Goal: Ask a question: Seek information or help from site administrators or community

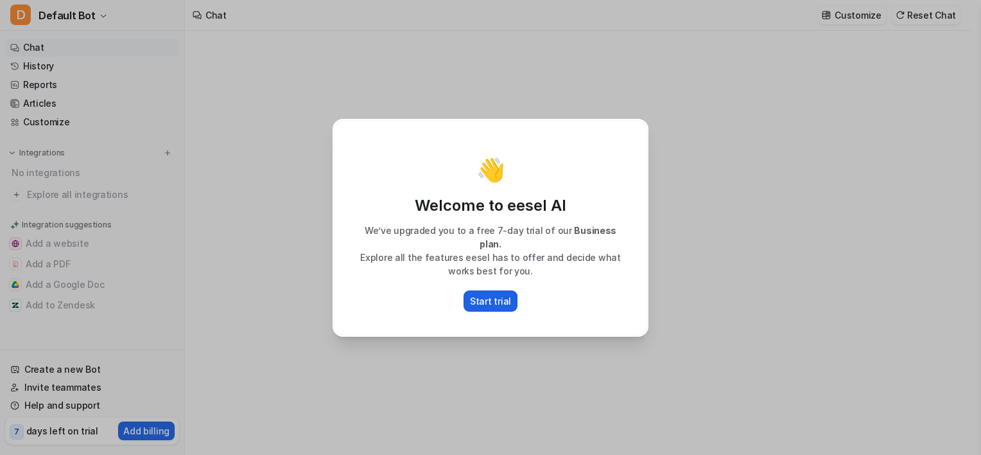
click at [487, 300] on button "Start trial" at bounding box center [491, 300] width 54 height 21
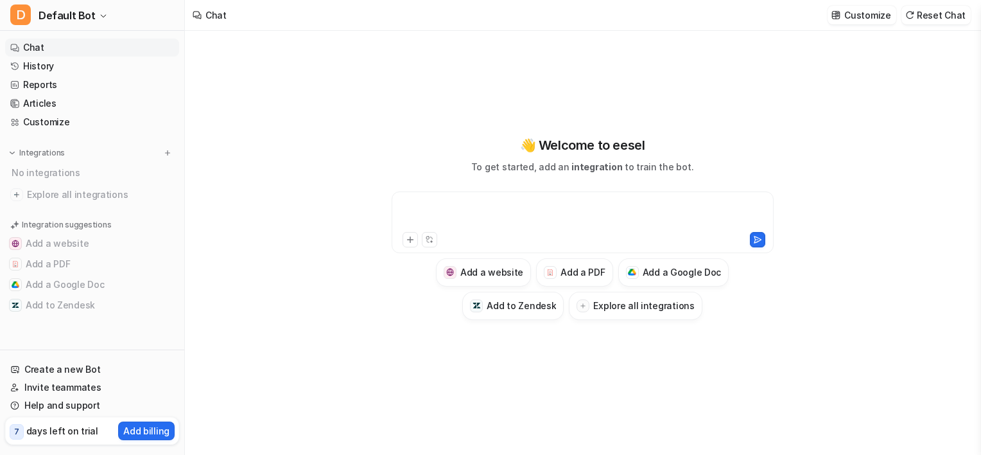
click at [464, 213] on div at bounding box center [583, 215] width 376 height 30
click at [408, 239] on icon at bounding box center [410, 239] width 6 height 6
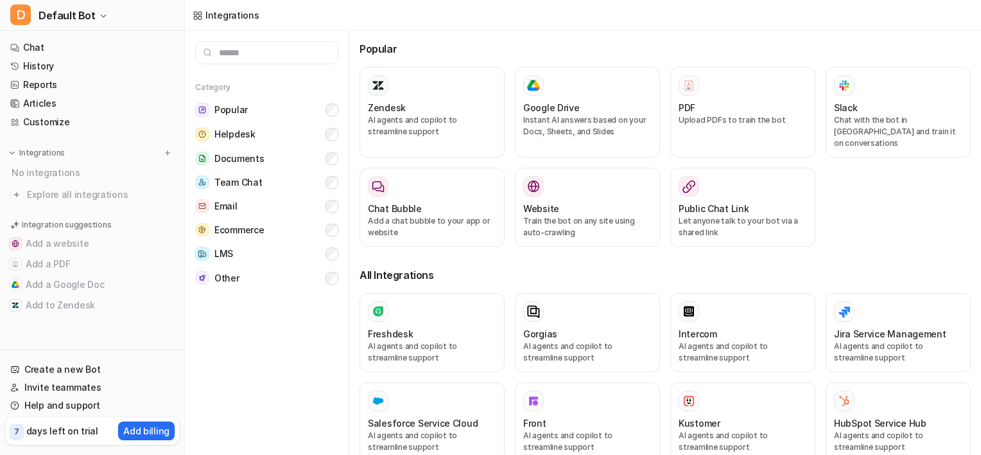
click at [255, 52] on input "text" at bounding box center [266, 52] width 143 height 23
click at [49, 44] on link "Chat" at bounding box center [92, 48] width 174 height 18
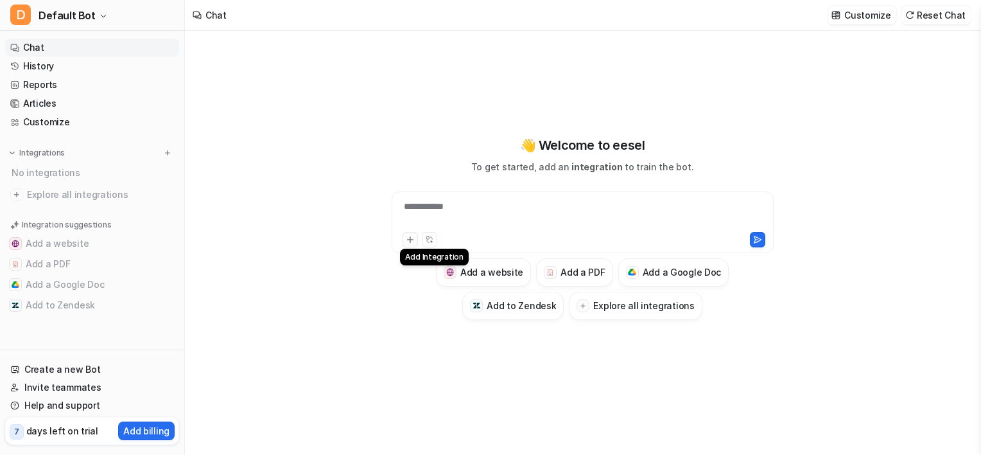
click at [404, 240] on button at bounding box center [410, 239] width 15 height 15
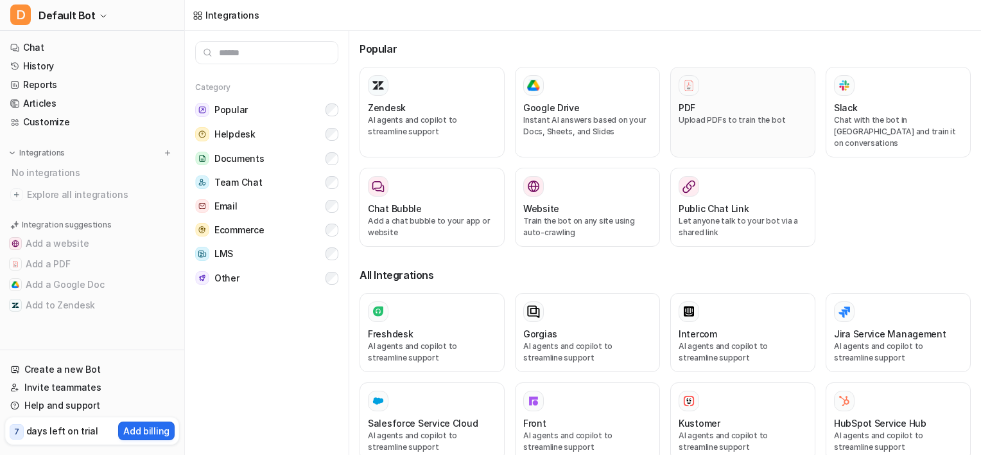
click at [719, 107] on div "PDF" at bounding box center [743, 107] width 128 height 13
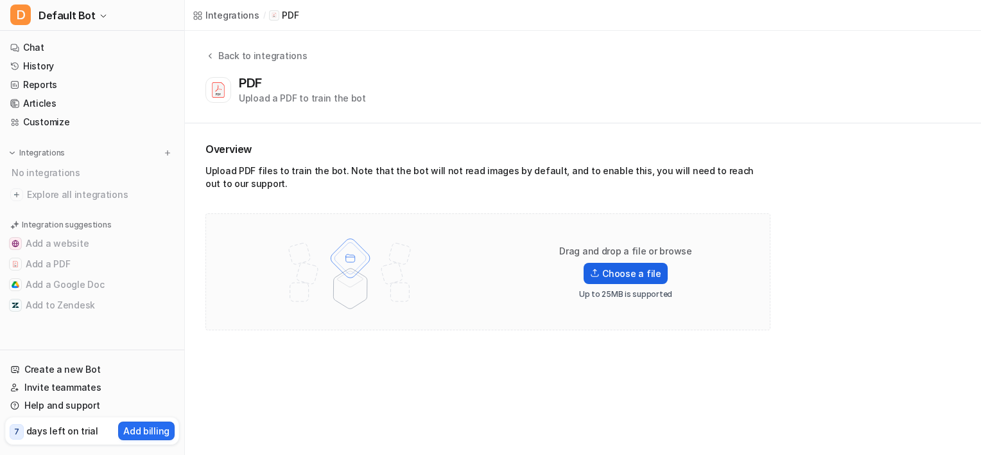
click at [606, 275] on label "Choose a file" at bounding box center [625, 273] width 83 height 21
click at [0, 0] on input "Choose a file" at bounding box center [0, 0] width 0 height 0
click at [616, 277] on label "Choose a file" at bounding box center [625, 273] width 83 height 21
click at [0, 0] on input "Choose a file" at bounding box center [0, 0] width 0 height 0
click at [629, 273] on label "Choose a file" at bounding box center [625, 273] width 83 height 21
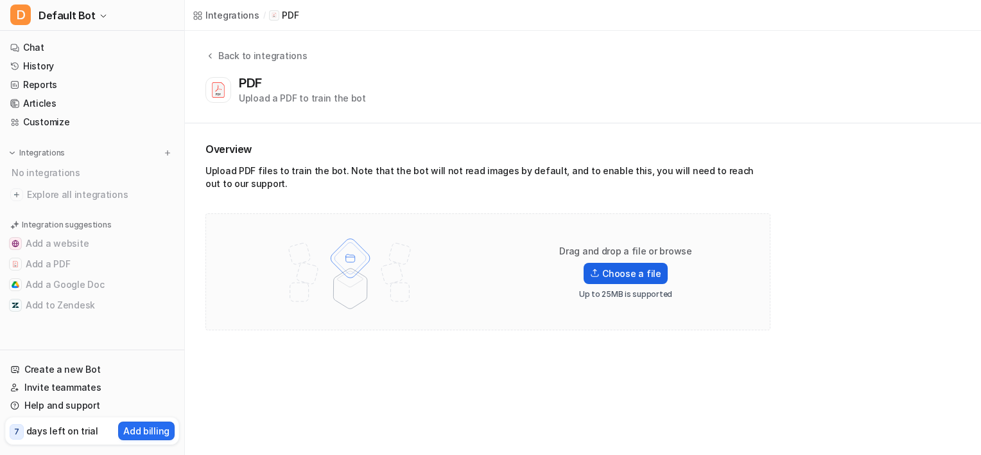
click at [0, 0] on input "Choose a file" at bounding box center [0, 0] width 0 height 0
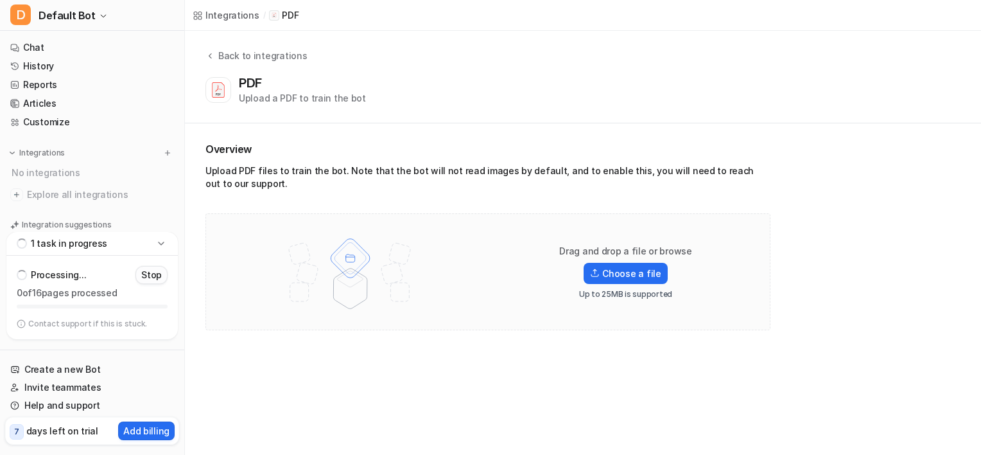
click at [154, 278] on p "Stop" at bounding box center [151, 274] width 21 height 13
click at [161, 265] on icon at bounding box center [161, 263] width 6 height 3
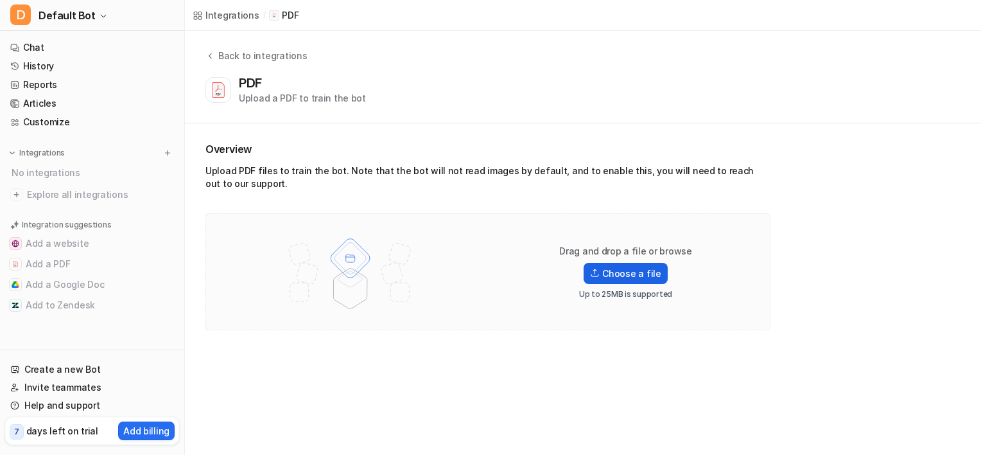
click at [634, 275] on label "Choose a file" at bounding box center [625, 273] width 83 height 21
click at [0, 0] on input "Choose a file" at bounding box center [0, 0] width 0 height 0
click at [157, 326] on icon at bounding box center [161, 326] width 13 height 13
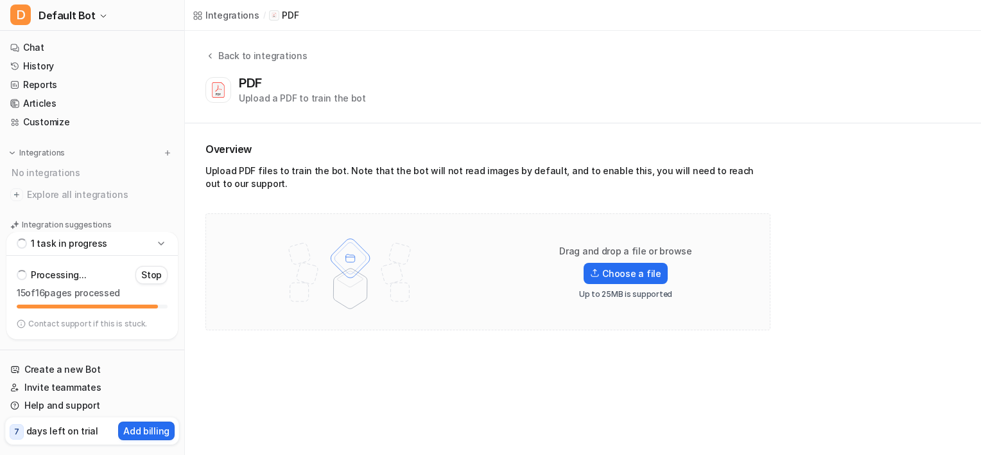
click at [120, 326] on p "Contact support if this is stuck." at bounding box center [87, 323] width 119 height 10
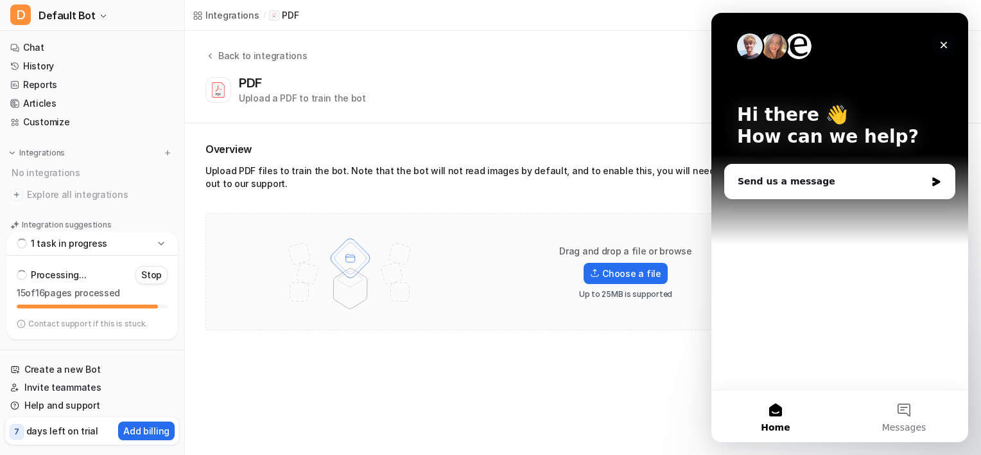
click at [943, 40] on icon "Close" at bounding box center [944, 45] width 10 height 10
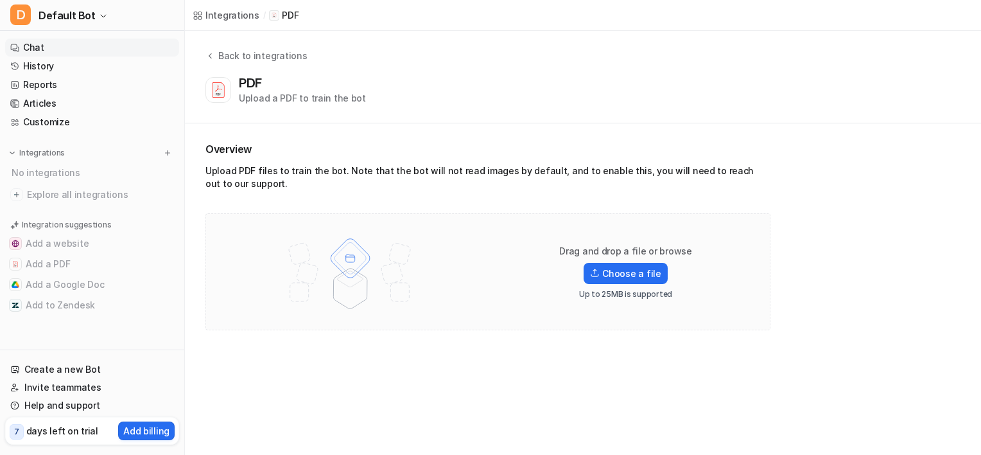
click at [62, 42] on link "Chat" at bounding box center [92, 48] width 174 height 18
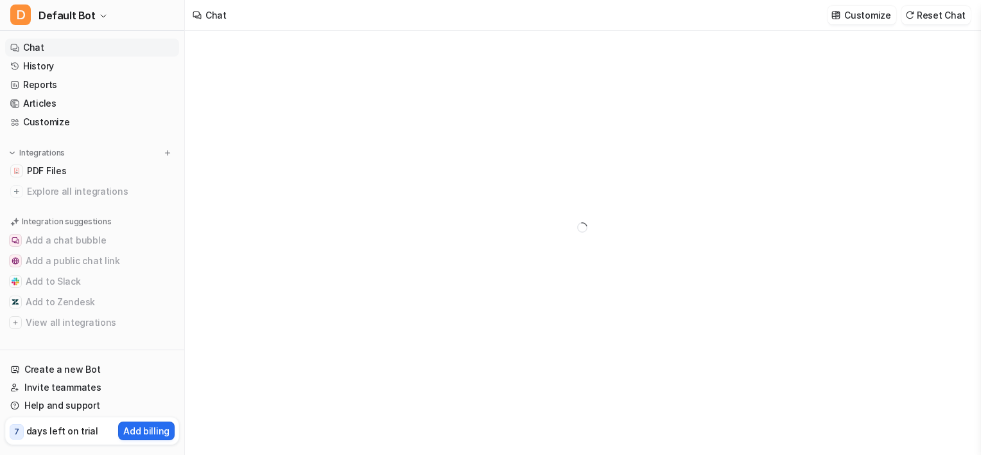
type textarea "**********"
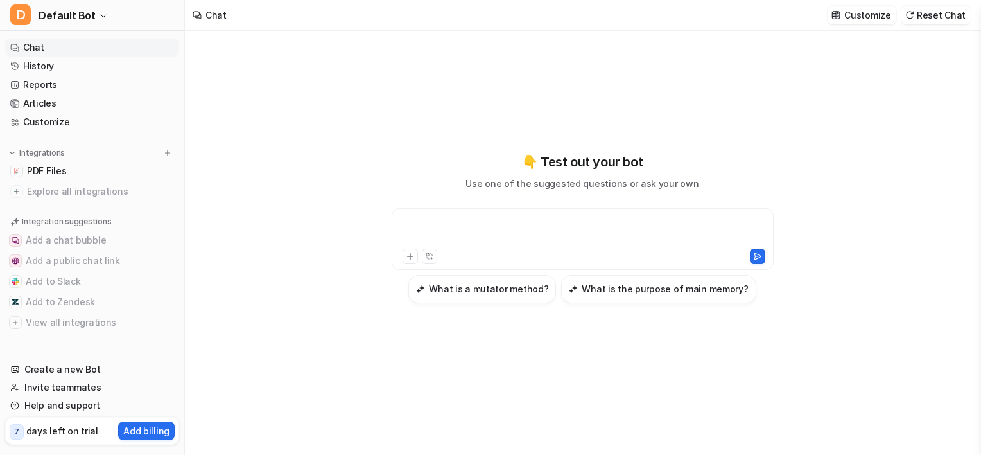
click at [462, 228] on div at bounding box center [583, 231] width 376 height 30
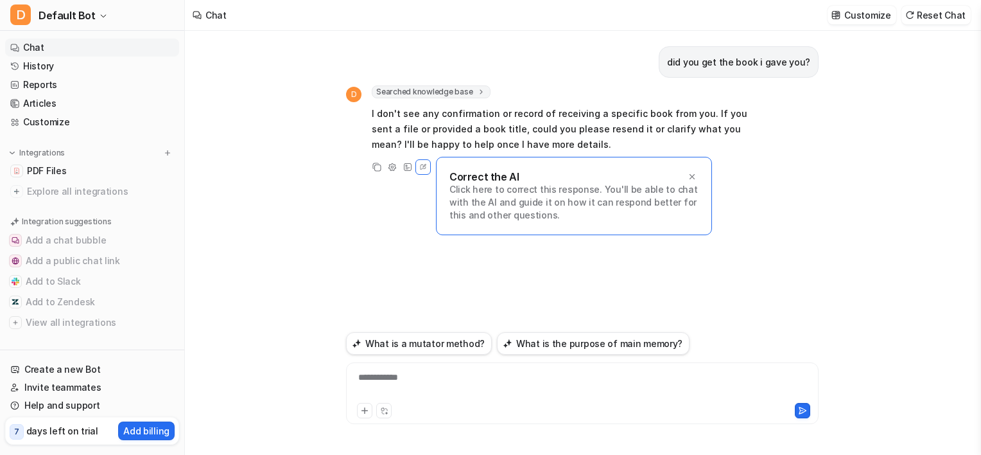
click at [444, 390] on div "**********" at bounding box center [582, 385] width 466 height 30
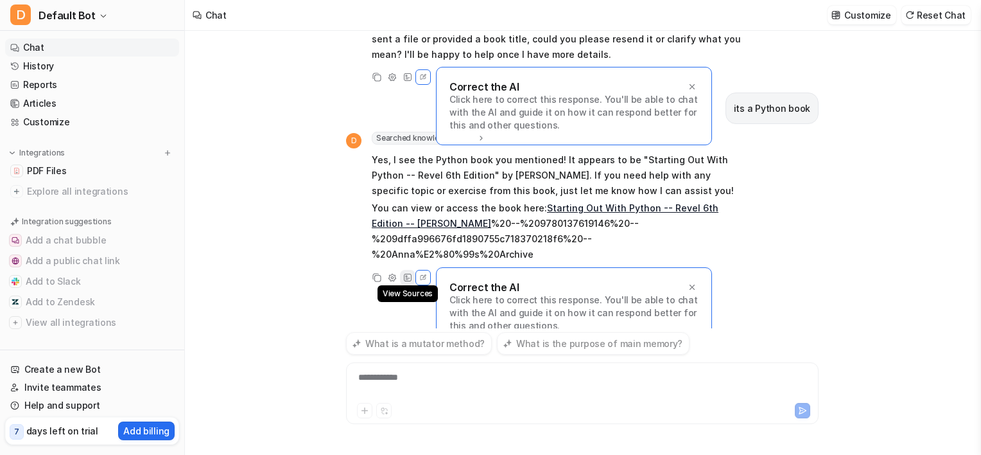
scroll to position [74, 0]
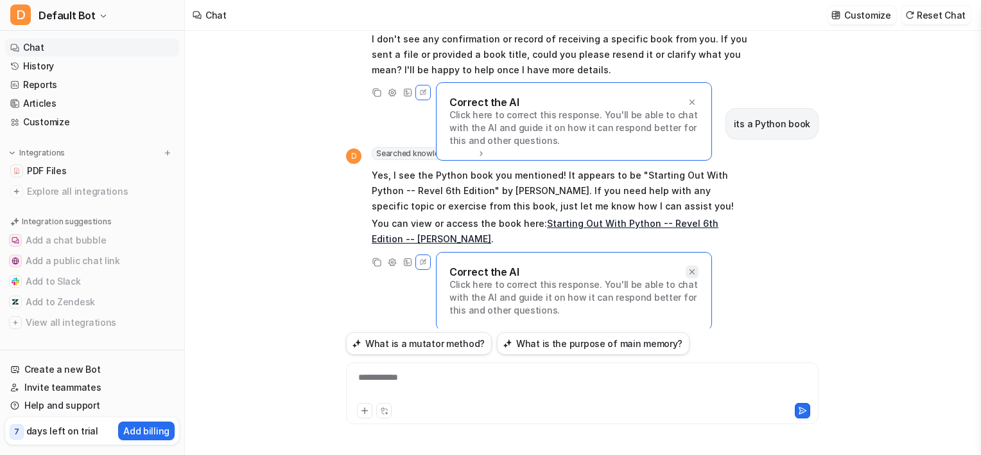
click at [690, 268] on icon at bounding box center [692, 270] width 5 height 5
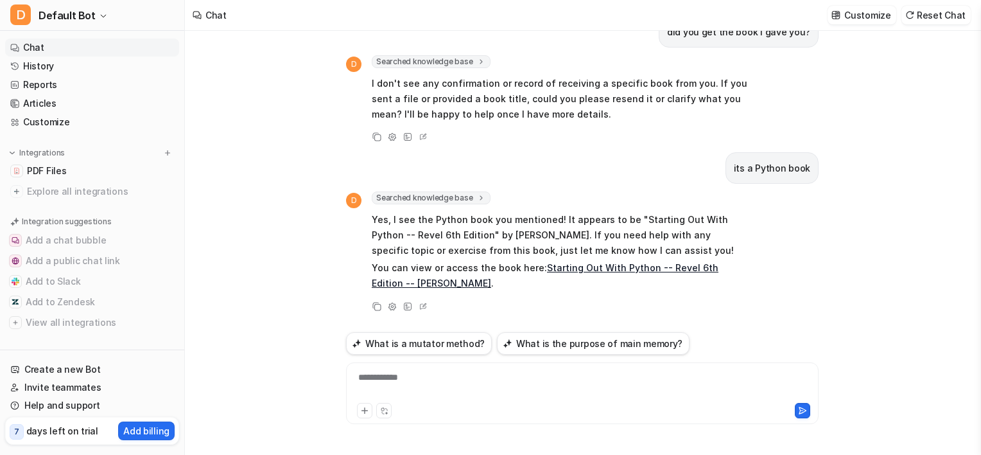
click at [565, 406] on div at bounding box center [470, 410] width 227 height 15
click at [537, 375] on div "**********" at bounding box center [582, 385] width 466 height 30
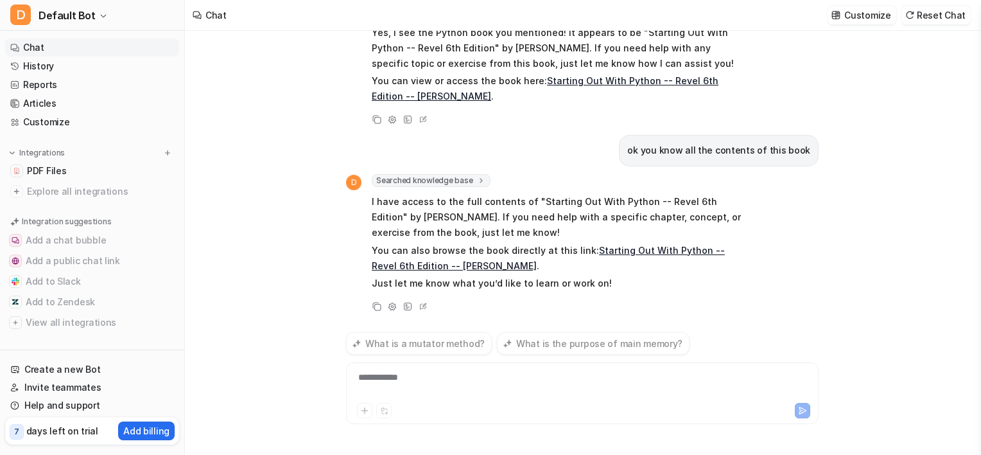
scroll to position [217, 0]
click at [521, 387] on div "**********" at bounding box center [582, 385] width 466 height 30
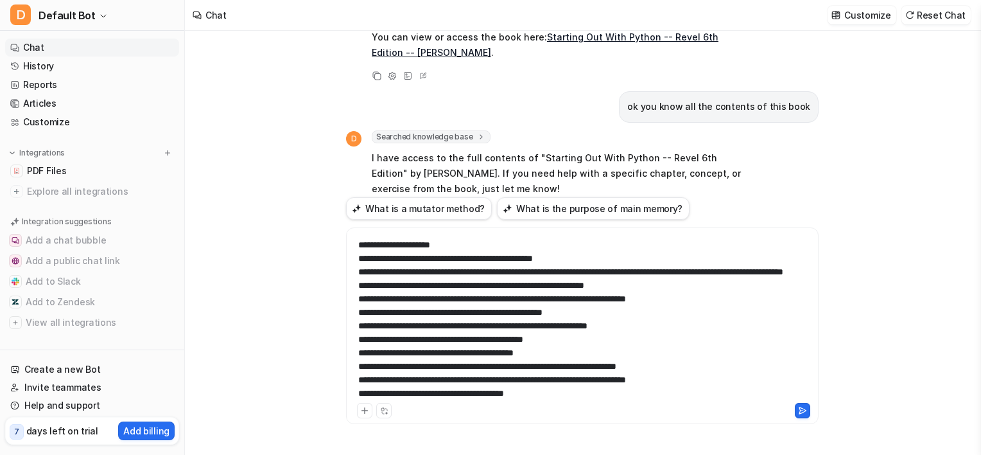
scroll to position [0, 0]
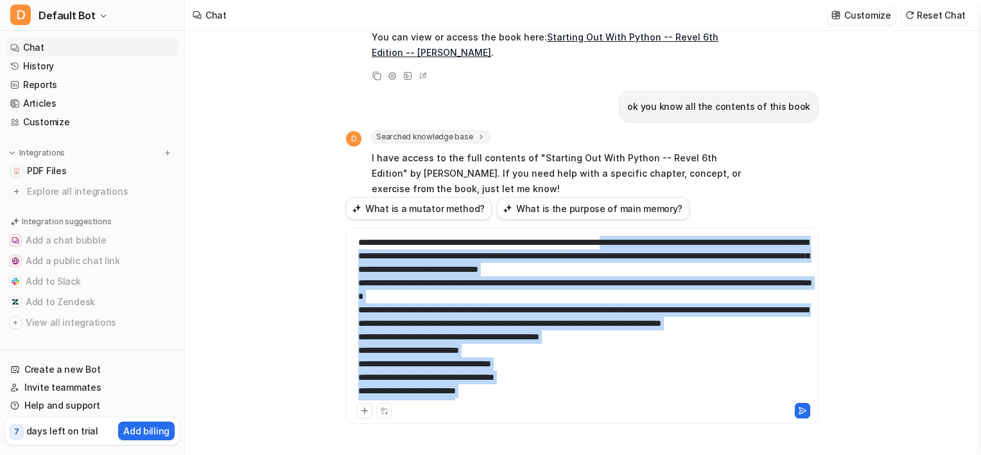
drag, startPoint x: 736, startPoint y: 329, endPoint x: 683, endPoint y: 134, distance: 201.7
click at [683, 134] on div "did you get the book i gave you? D Searched knowledge base search_queries : [ "…" at bounding box center [582, 227] width 473 height 393
click at [799, 407] on icon at bounding box center [802, 410] width 7 height 6
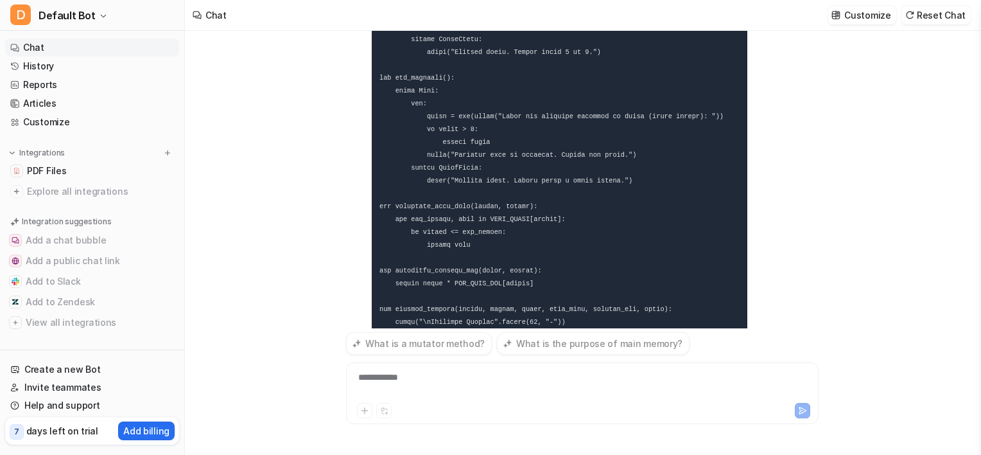
scroll to position [1900, 0]
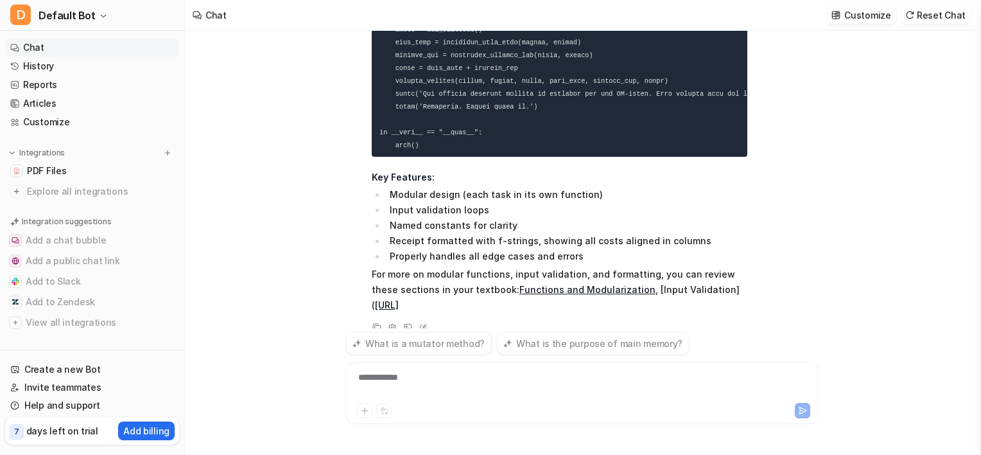
click at [427, 388] on div "**********" at bounding box center [582, 385] width 466 height 30
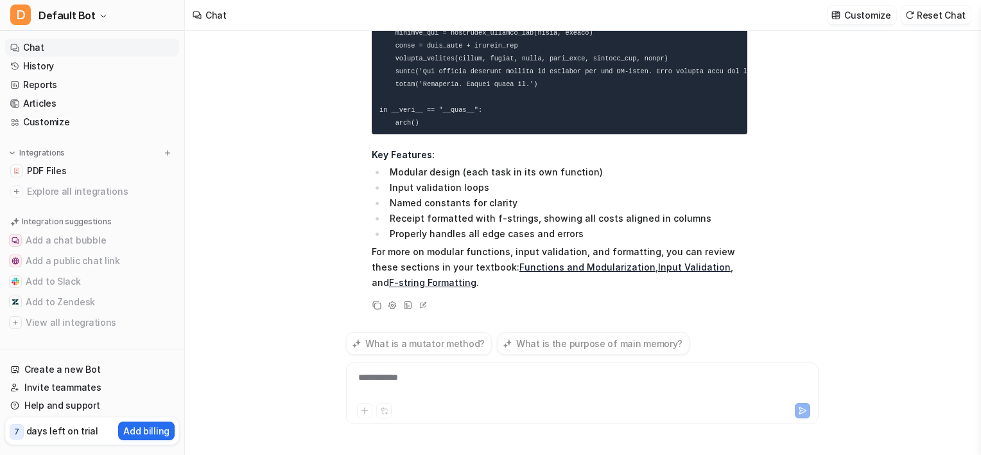
scroll to position [2329, 0]
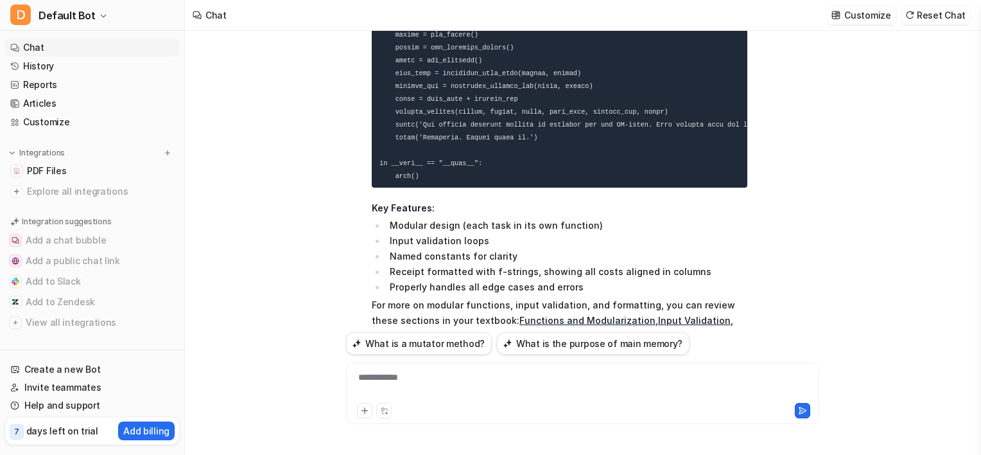
click at [537, 375] on div "**********" at bounding box center [582, 385] width 466 height 30
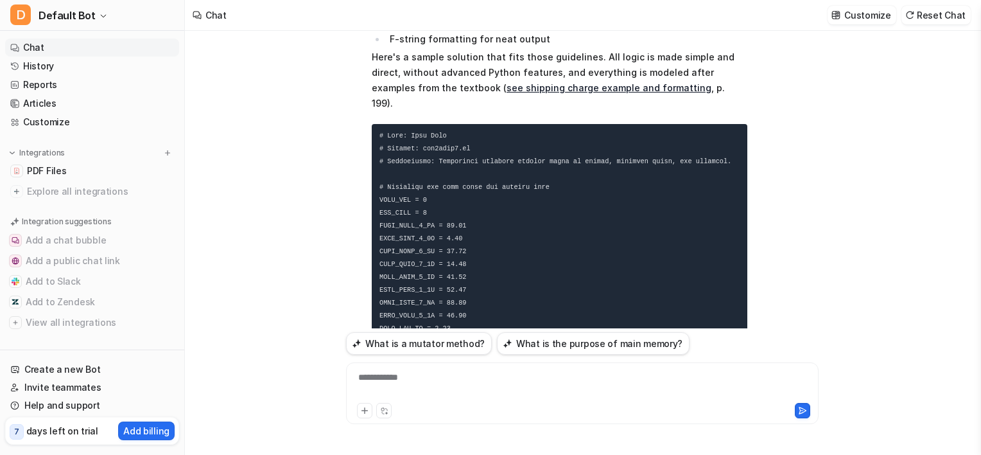
scroll to position [2873, 0]
click at [453, 387] on div at bounding box center [582, 385] width 466 height 30
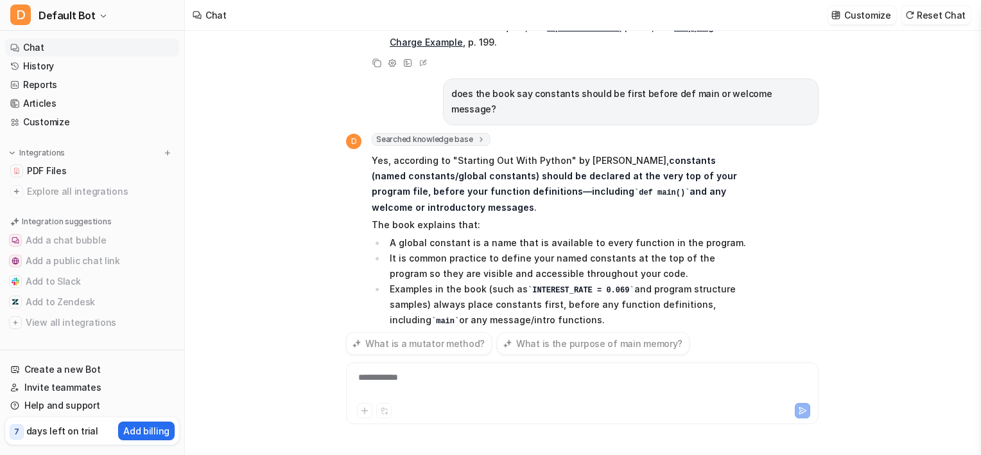
scroll to position [4148, 0]
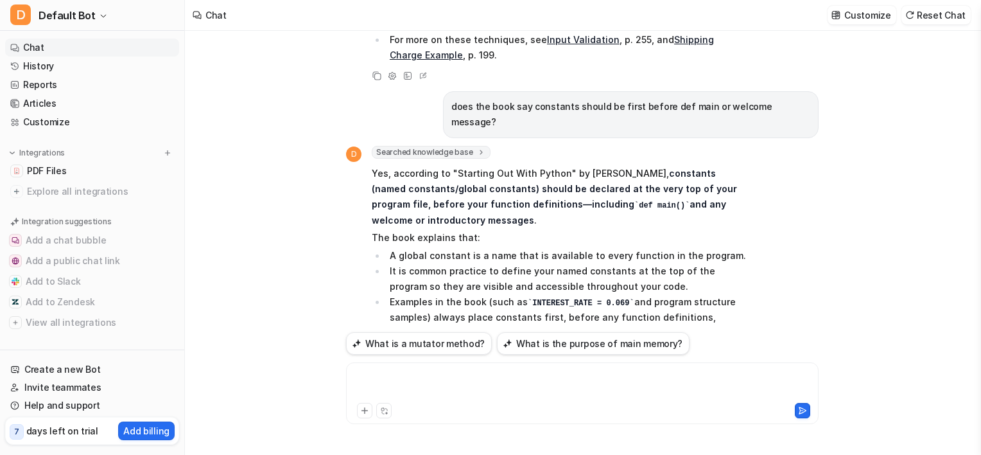
click at [453, 387] on div at bounding box center [582, 385] width 466 height 30
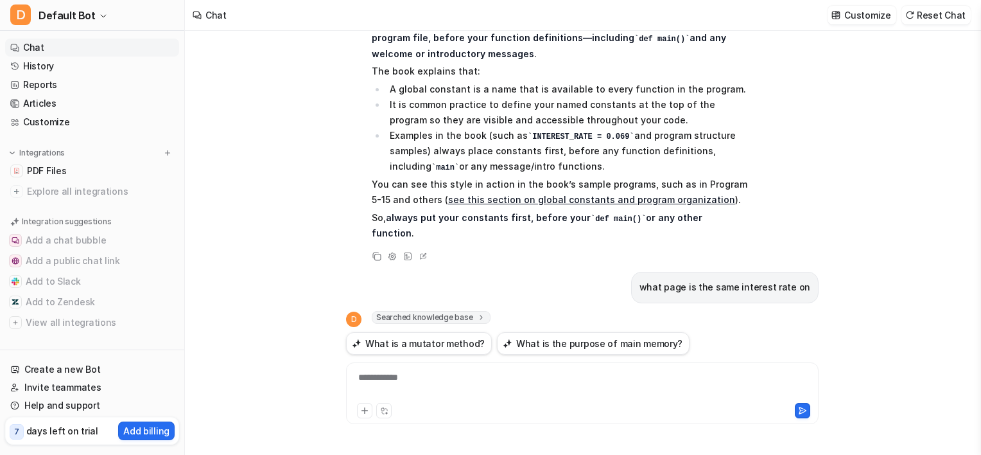
scroll to position [4347, 0]
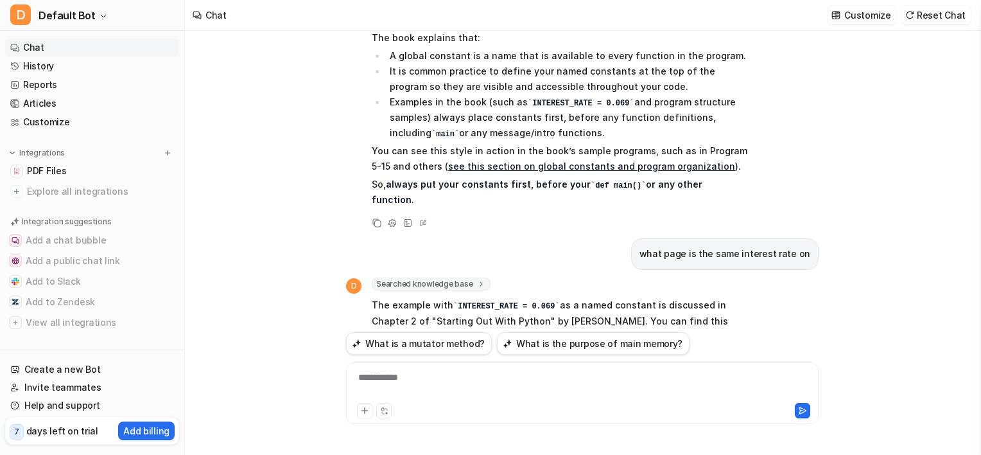
click at [517, 379] on div "**********" at bounding box center [582, 385] width 466 height 30
click at [578, 378] on div "**********" at bounding box center [582, 385] width 466 height 30
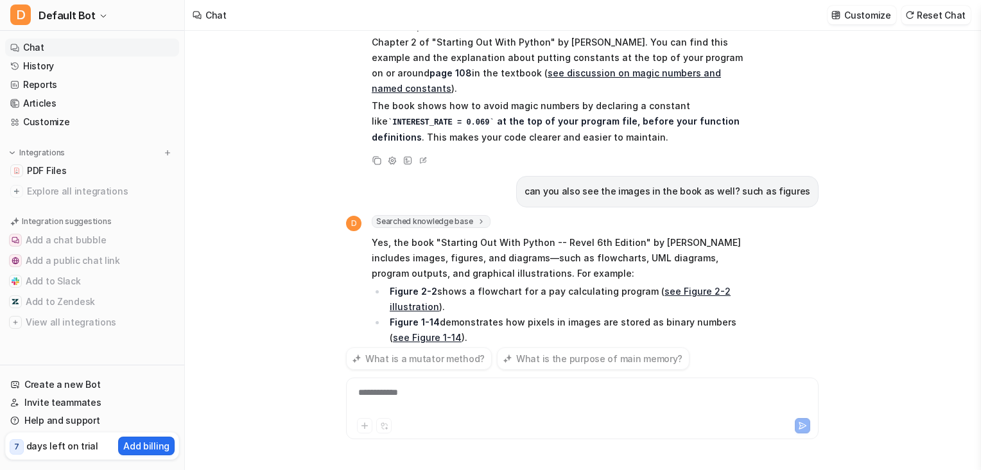
scroll to position [4611, 0]
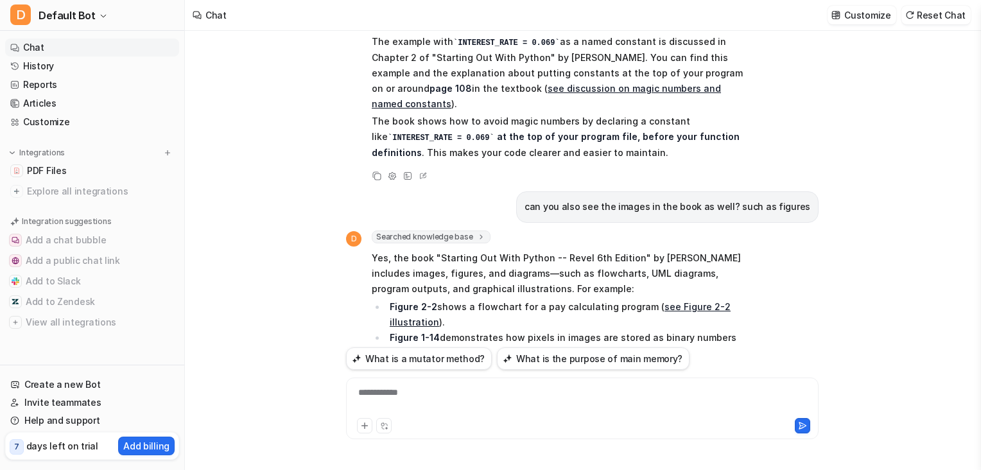
click at [411, 301] on link "see Figure 2-2 illustration" at bounding box center [560, 314] width 341 height 26
click at [731, 191] on div "can you also see the images in the book as well? such as figures" at bounding box center [667, 206] width 302 height 31
click at [464, 388] on div "**********" at bounding box center [582, 401] width 466 height 30
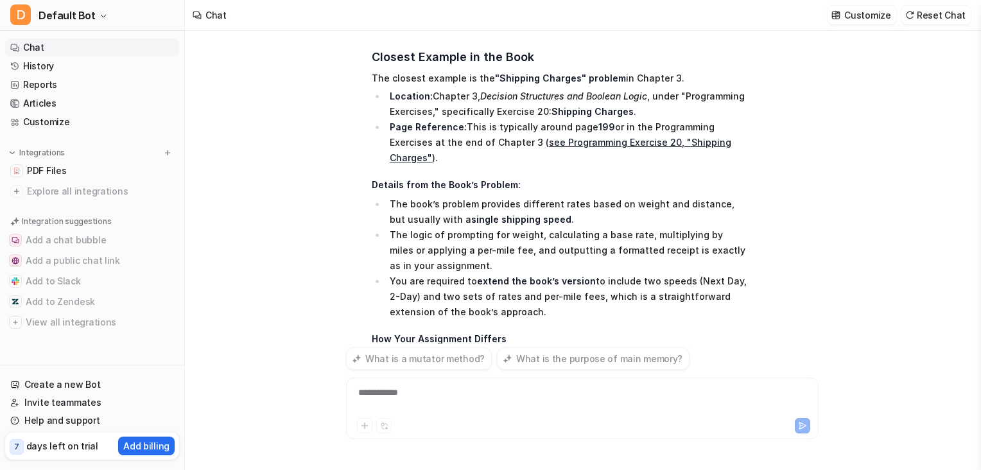
scroll to position [5893, 0]
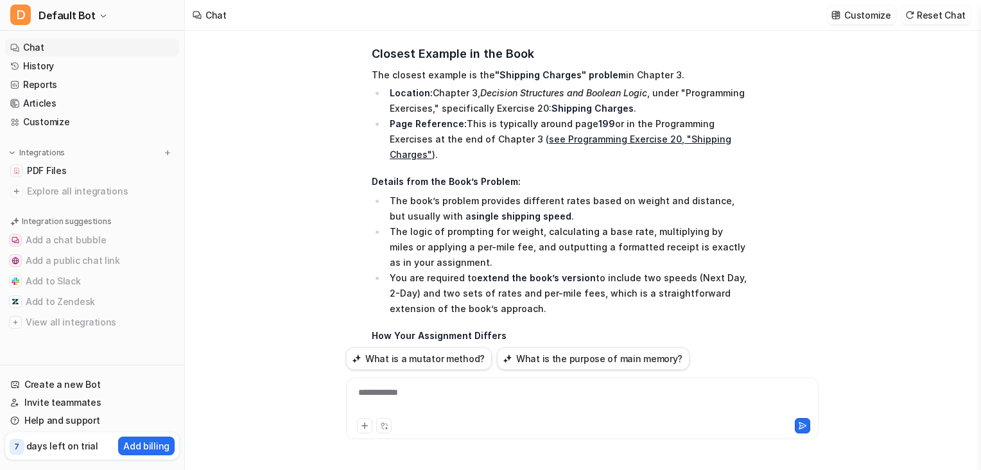
click at [624, 347] on li "Your assignment adds two shipping speeds (Next Day, 2-Days) and requires a more…" at bounding box center [566, 370] width 361 height 46
click at [408, 391] on div "**********" at bounding box center [582, 401] width 466 height 30
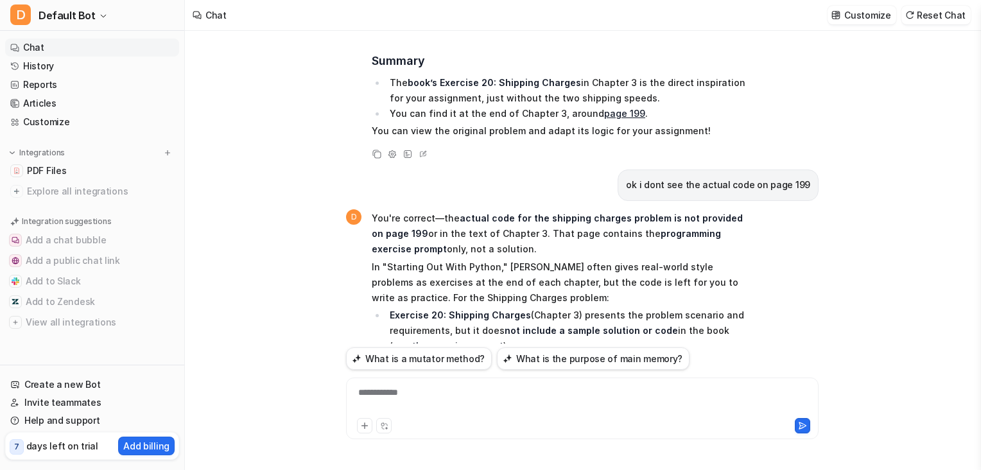
scroll to position [6302, 0]
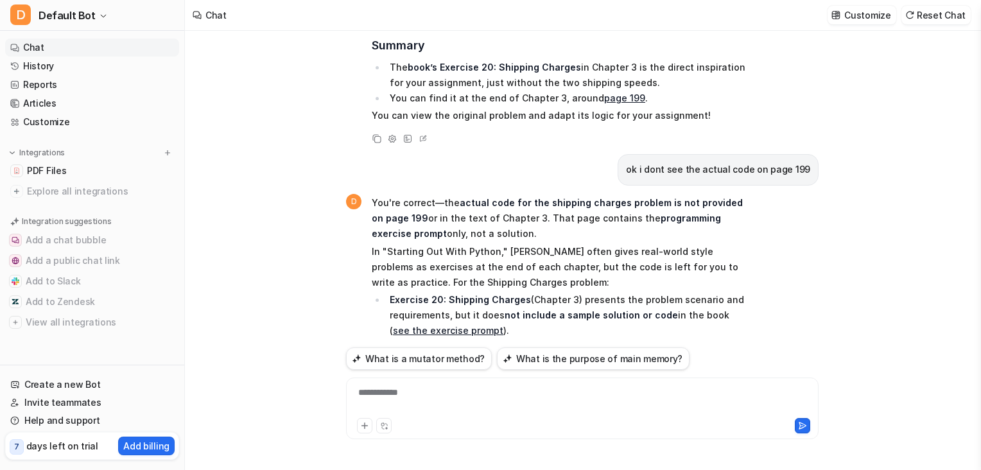
click at [660, 391] on link "see example" at bounding box center [689, 396] width 58 height 11
click at [442, 398] on div "**********" at bounding box center [582, 401] width 466 height 30
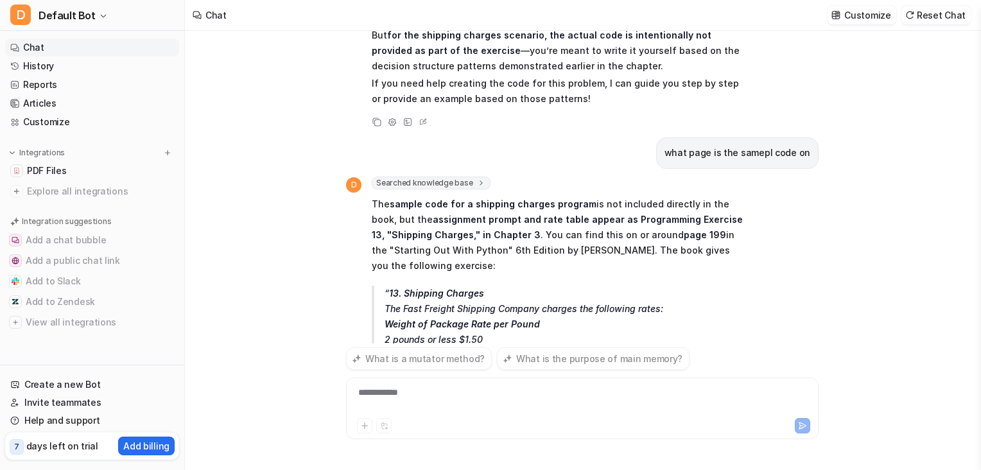
scroll to position [6759, 0]
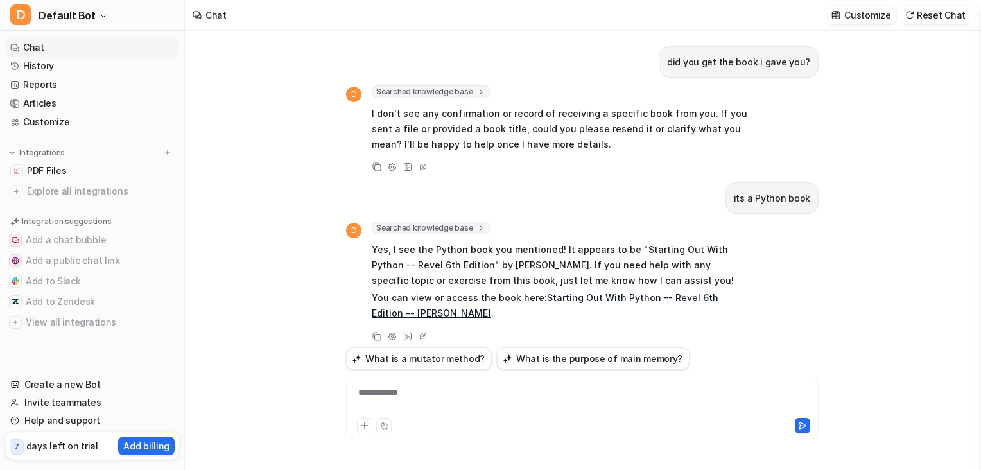
scroll to position [6759, 0]
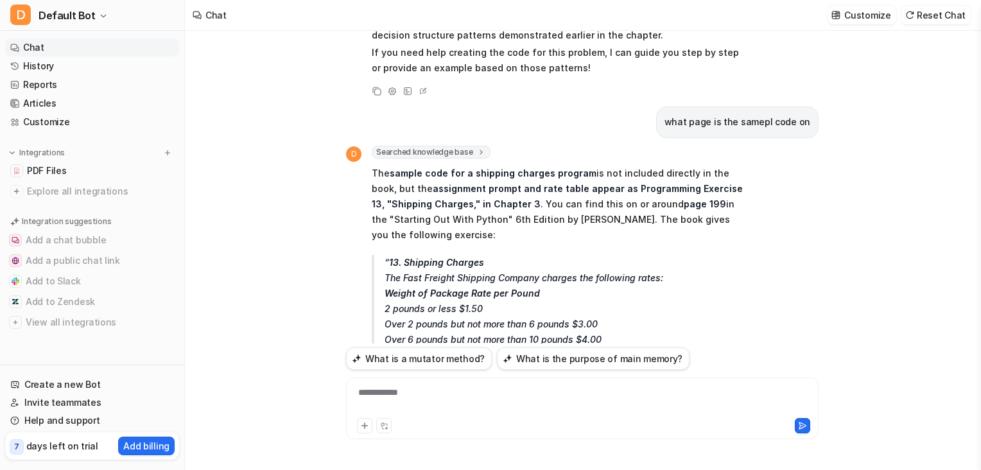
click at [700, 255] on p "13. Shipping Charges The Fast Freight Shipping Company charges the following ra…" at bounding box center [566, 324] width 363 height 139
click at [781, 207] on div "D Searched knowledge base search_queries : [ "sample code shipping charges", "d…" at bounding box center [582, 366] width 473 height 441
click at [575, 387] on div "**********" at bounding box center [582, 401] width 466 height 30
click at [565, 396] on div "**********" at bounding box center [582, 401] width 466 height 30
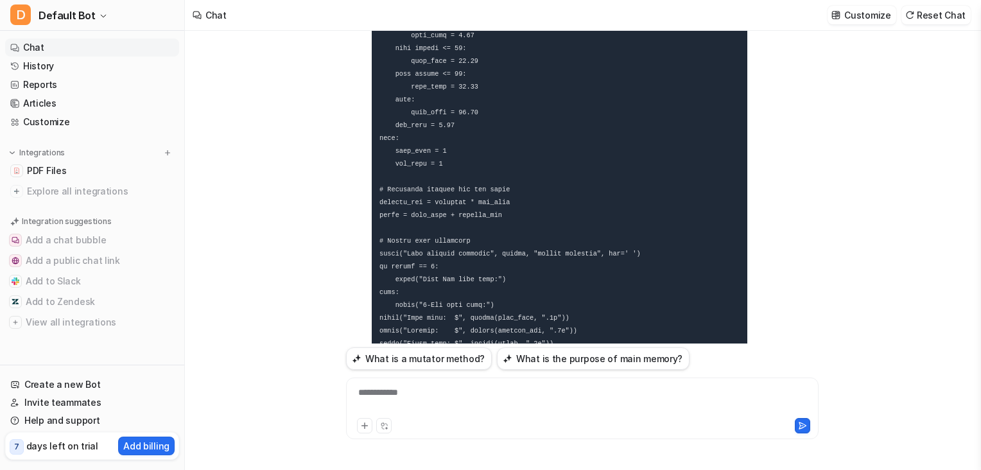
scroll to position [7789, 0]
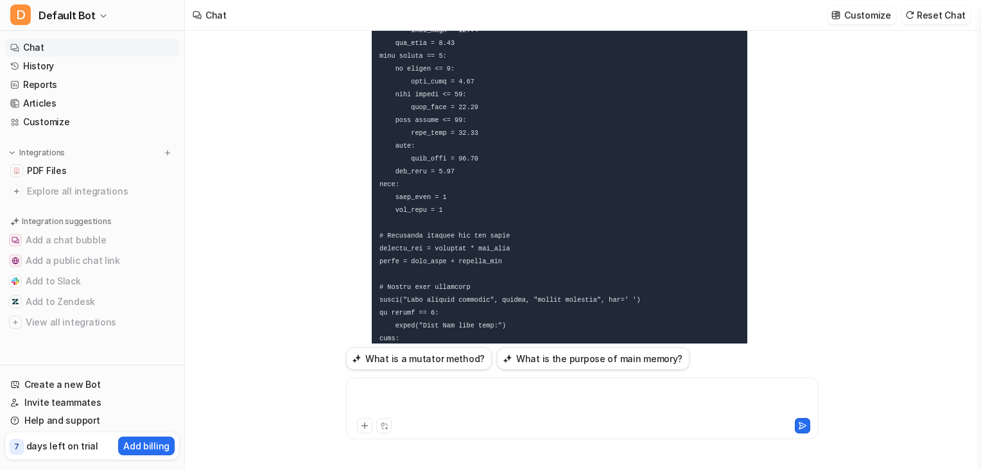
click at [507, 396] on div at bounding box center [582, 401] width 466 height 30
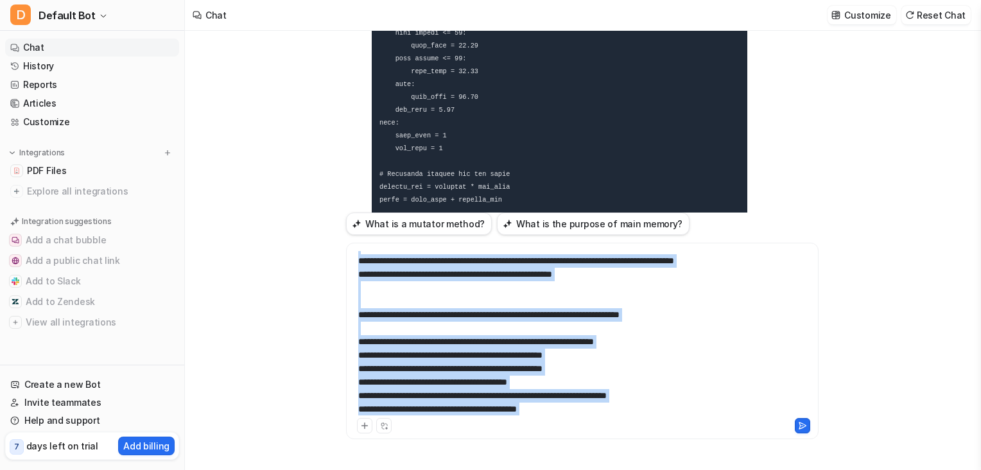
scroll to position [58, 0]
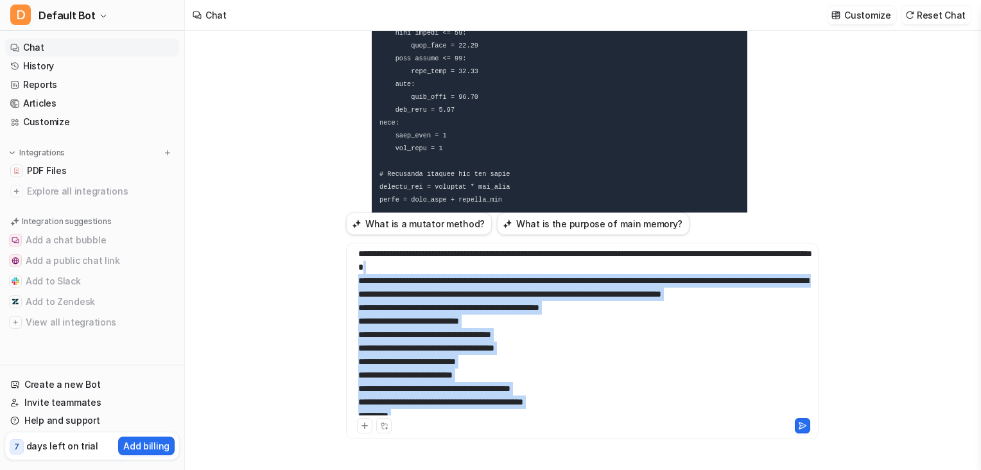
drag, startPoint x: 514, startPoint y: 392, endPoint x: 528, endPoint y: 200, distance: 192.5
click at [528, 200] on div "did you get the book i gave you? D Searched knowledge base search_queries : [ "…" at bounding box center [582, 235] width 473 height 408
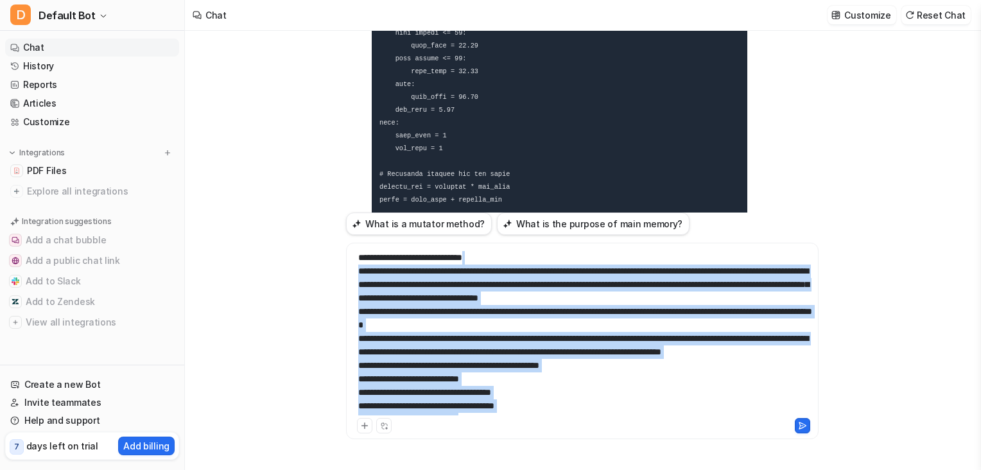
click at [808, 428] on button at bounding box center [802, 425] width 15 height 15
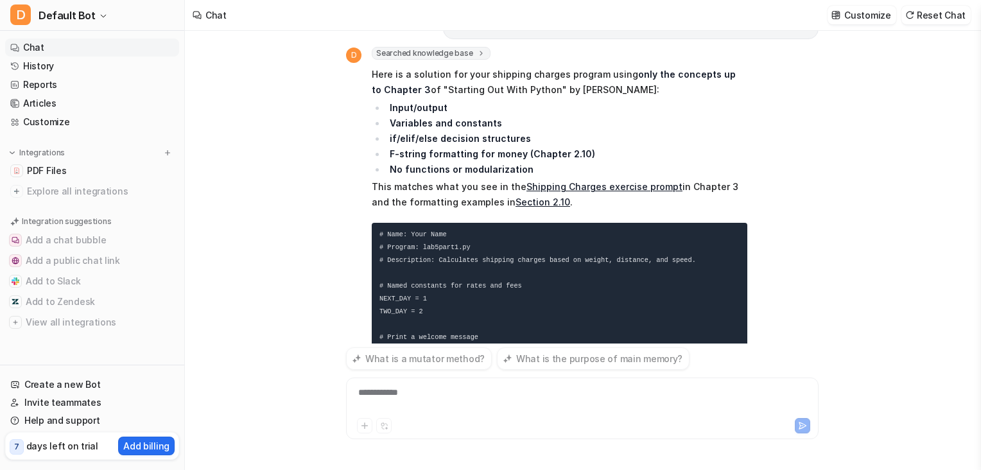
scroll to position [9285, 0]
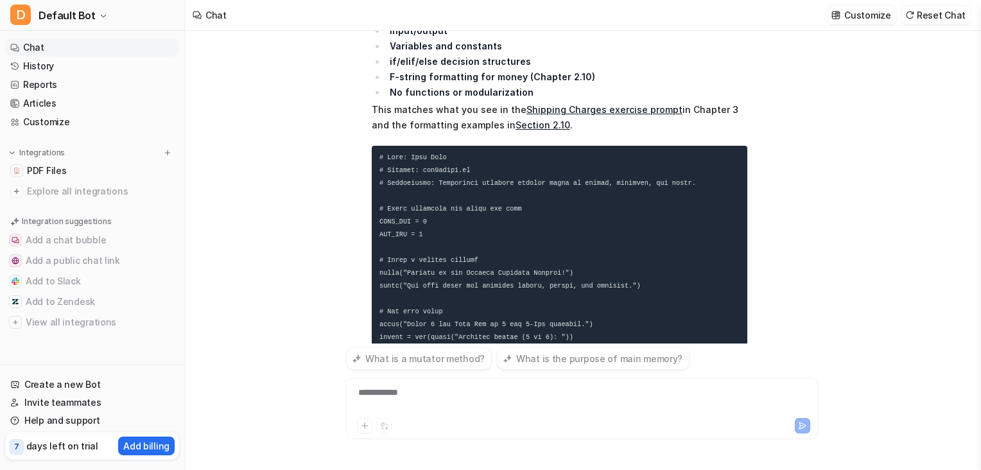
click at [318, 151] on div "did you get the book i gave you? D Searched knowledge base search_queries : [ "…" at bounding box center [582, 250] width 795 height 439
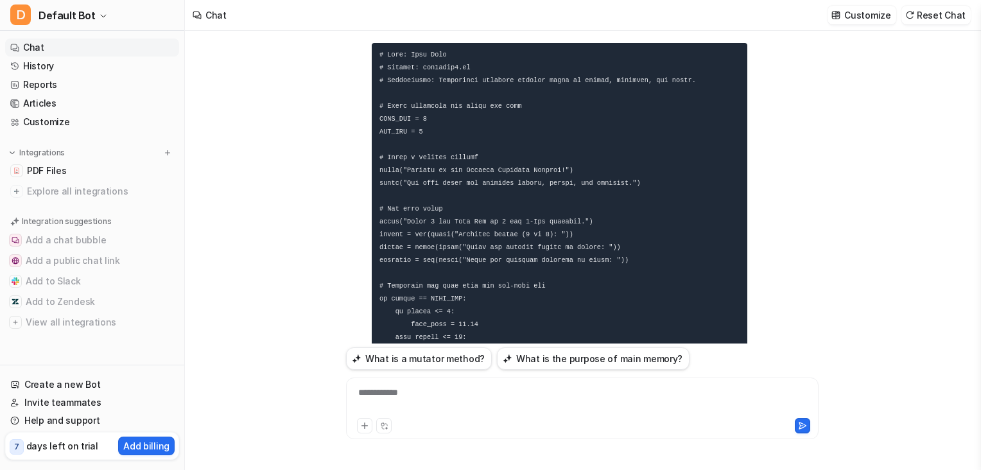
scroll to position [9585, 0]
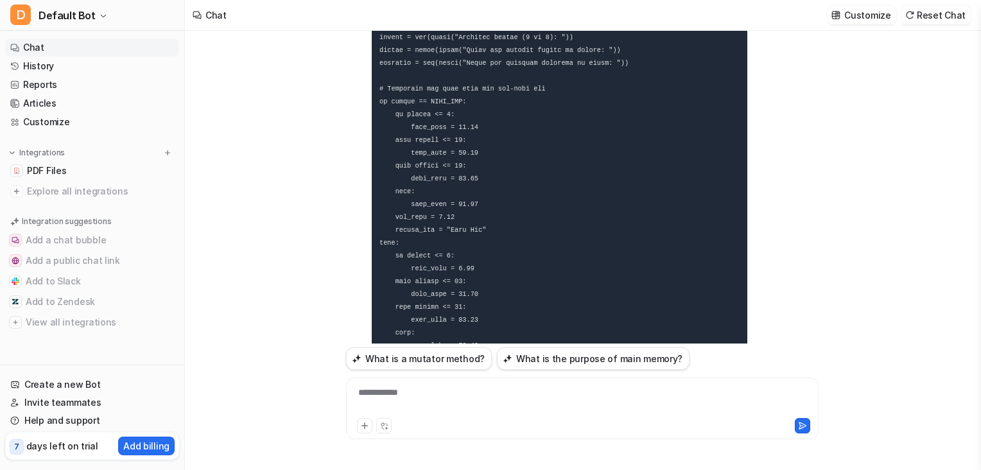
click at [900, 179] on div "did you get the book i gave you? D Searched knowledge base search_queries : [ "…" at bounding box center [582, 250] width 795 height 439
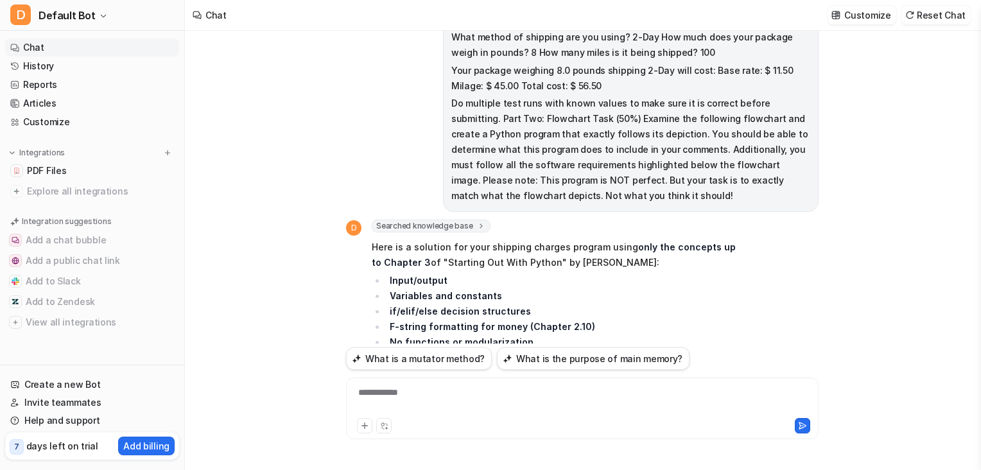
scroll to position [9101, 0]
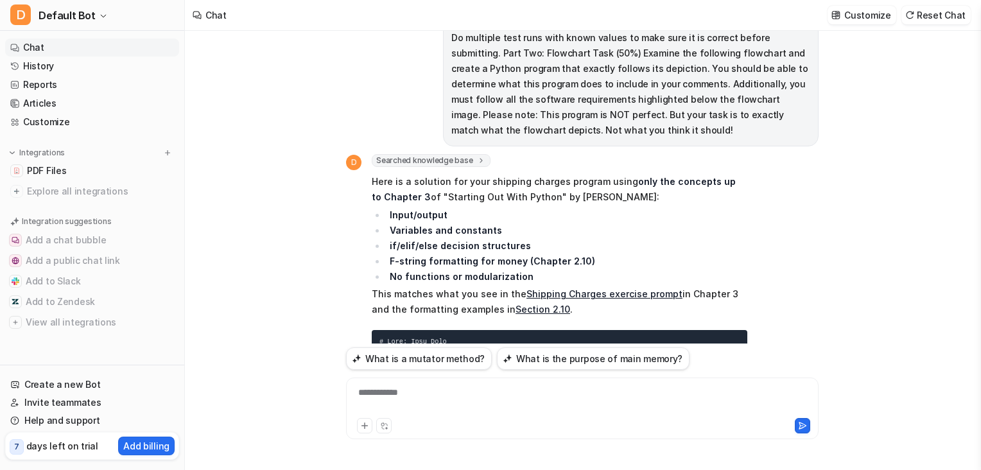
drag, startPoint x: 693, startPoint y: 89, endPoint x: 645, endPoint y: 44, distance: 66.8
click at [431, 394] on div "**********" at bounding box center [582, 401] width 466 height 30
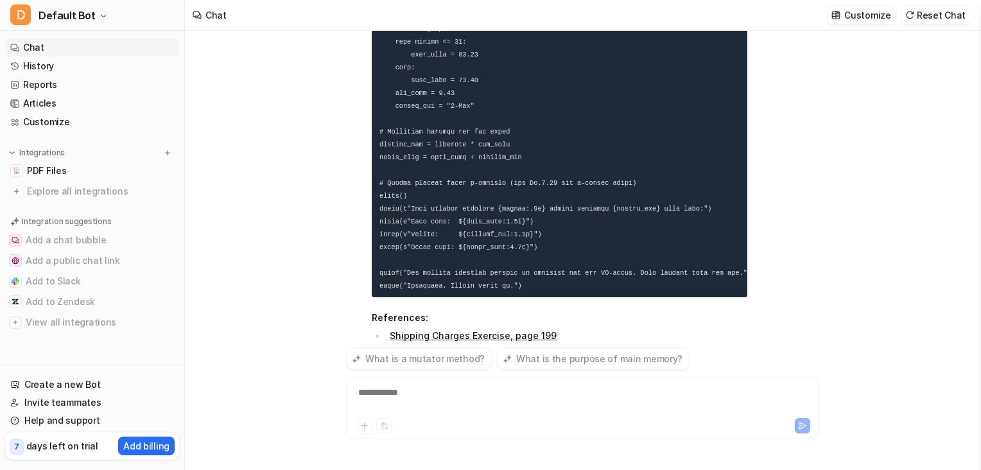
scroll to position [9955, 0]
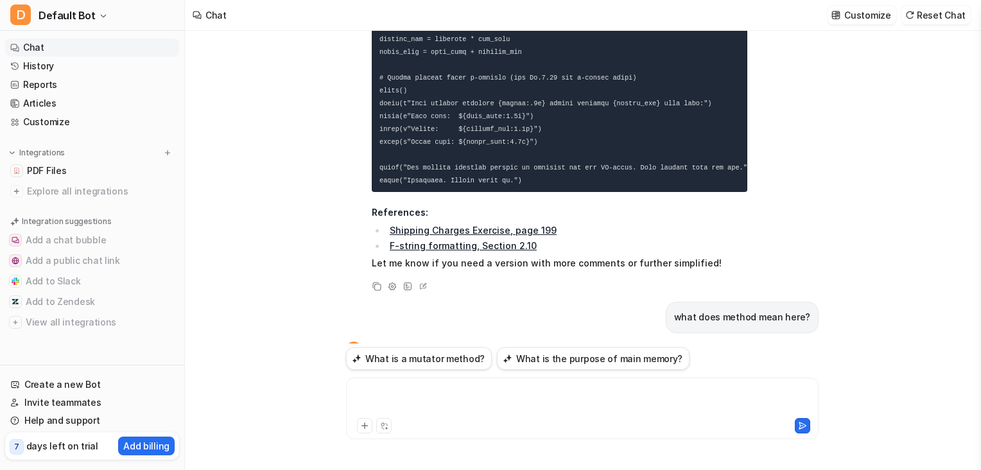
click at [421, 390] on div at bounding box center [582, 401] width 466 height 30
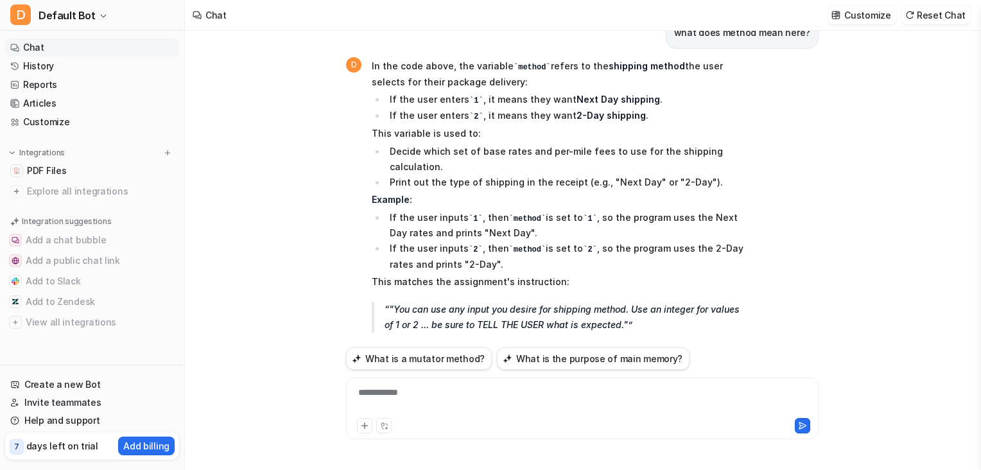
scroll to position [10240, 0]
click at [381, 390] on div "can we call it shippingMethod" at bounding box center [582, 405] width 473 height 31
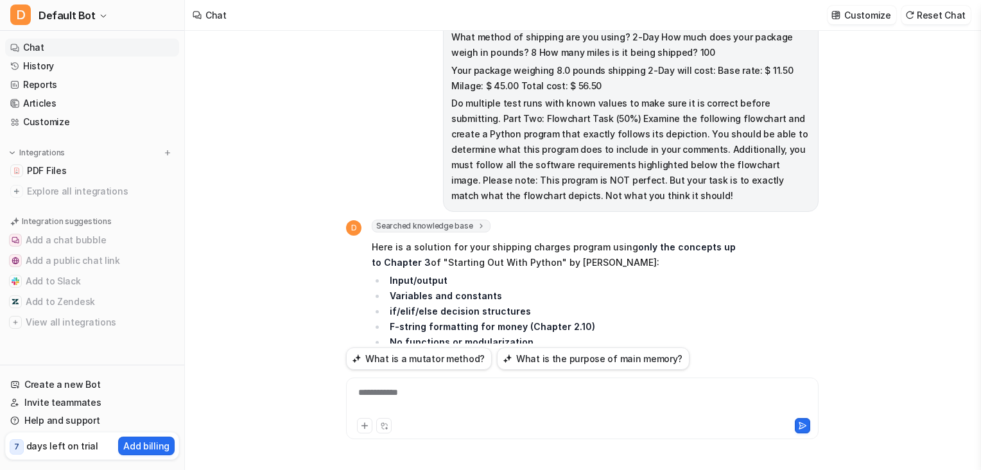
scroll to position [9032, 0]
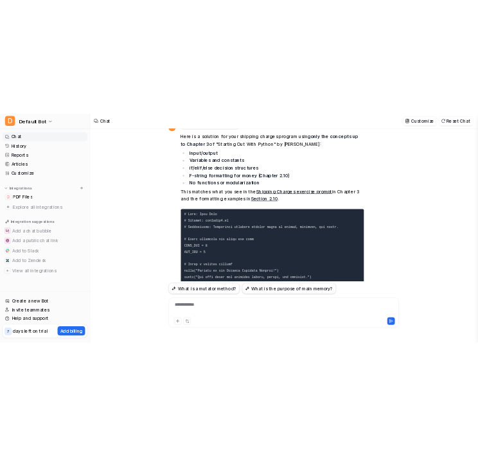
scroll to position [9238, 0]
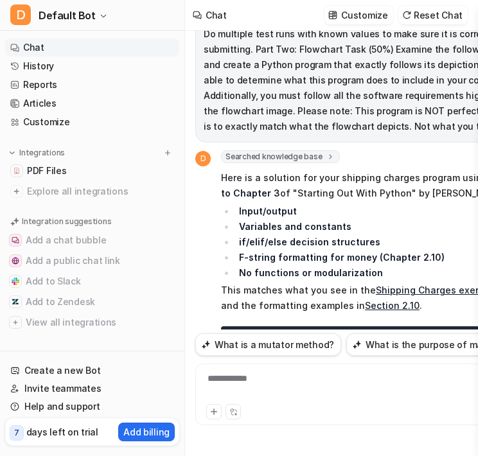
scroll to position [9392, 0]
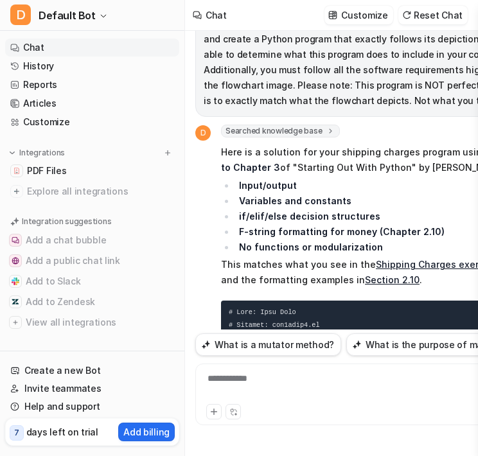
click at [237, 396] on div "**********" at bounding box center [376, 387] width 357 height 30
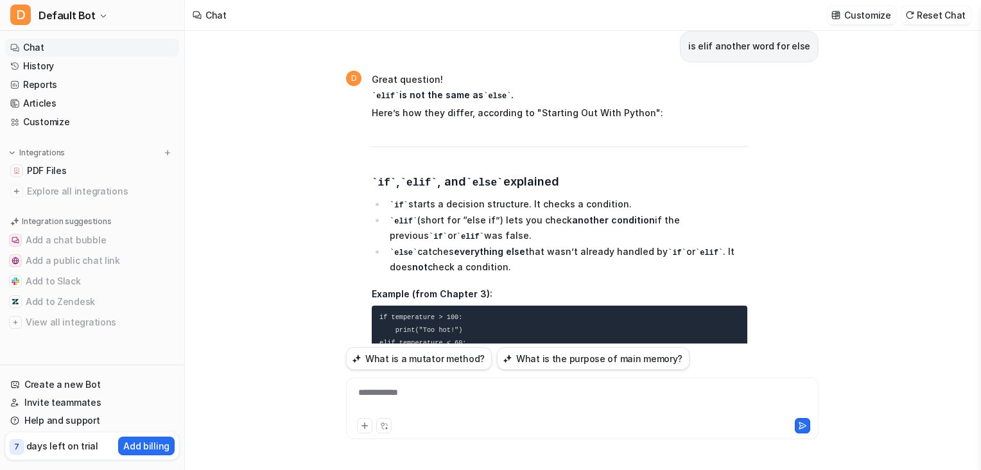
scroll to position [10823, 0]
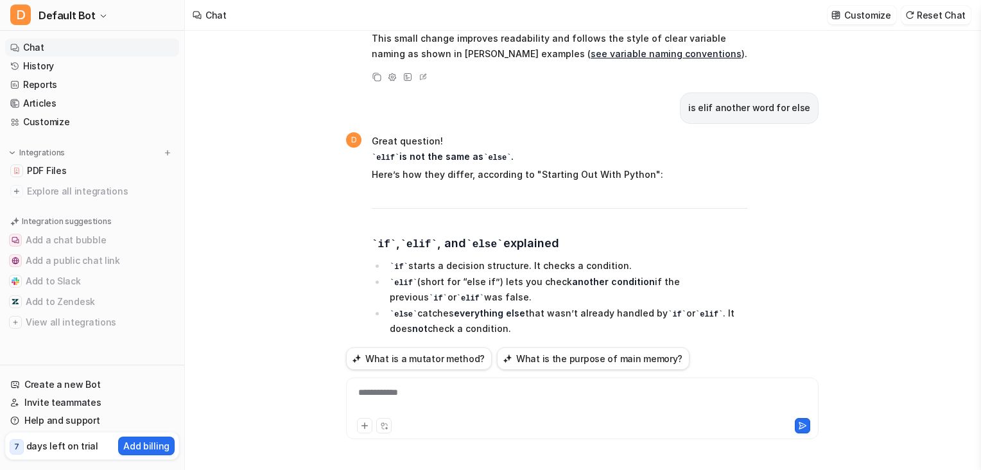
click at [638, 467] on li "If temperature is over 100, only the first branch runs." at bounding box center [566, 474] width 361 height 15
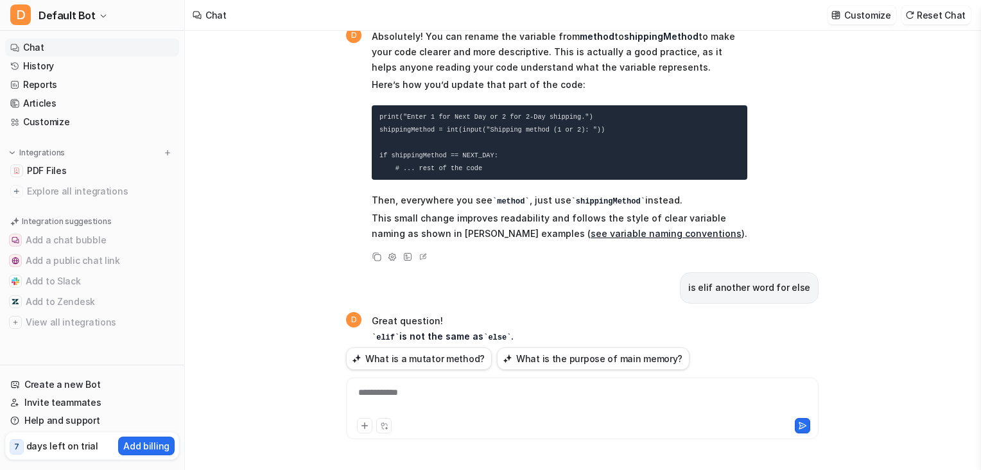
scroll to position [10617, 0]
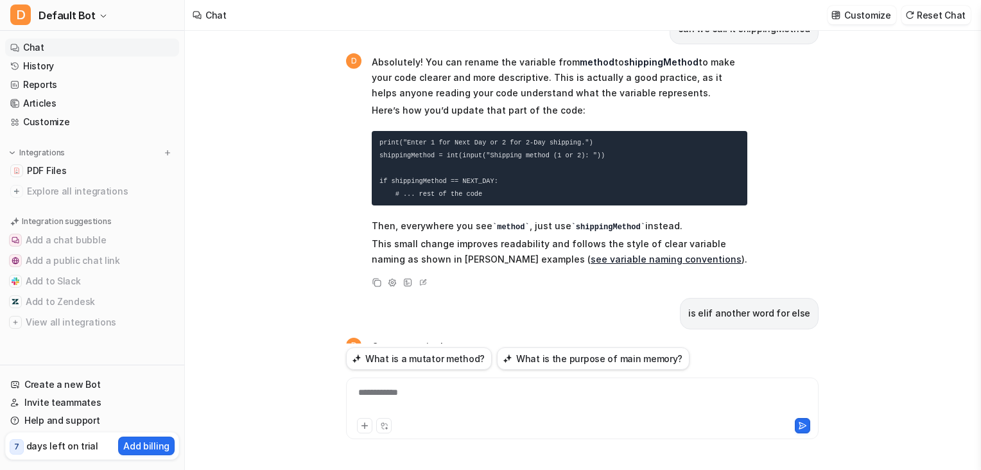
click at [318, 83] on div "did you get the book i gave you? D Searched knowledge base search_queries : [ "…" at bounding box center [582, 250] width 795 height 439
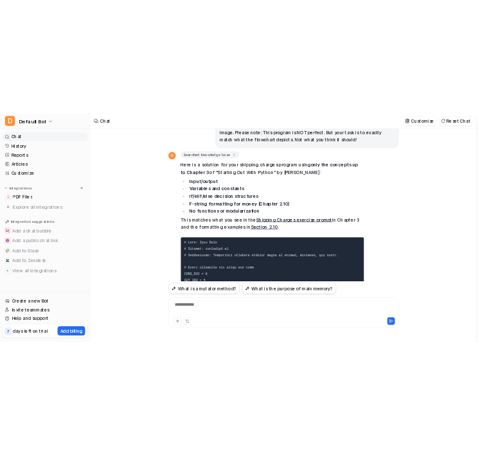
scroll to position [9179, 0]
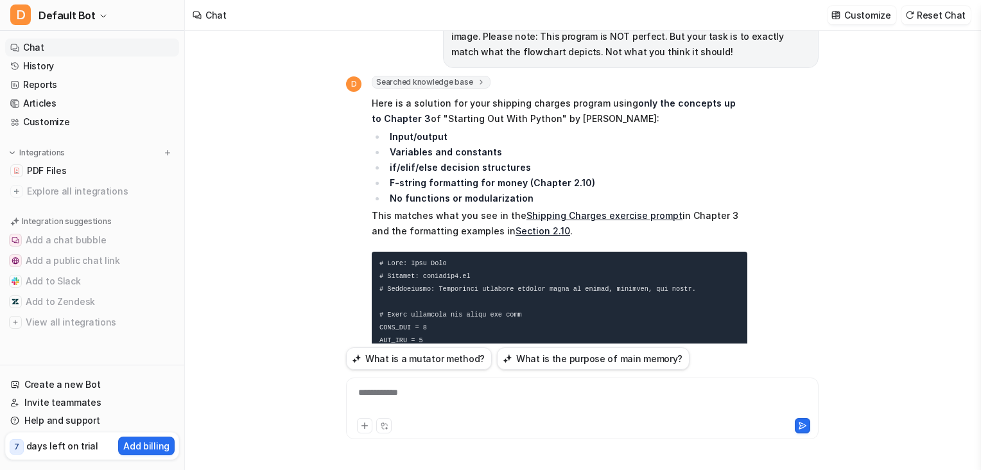
click at [853, 203] on div "did you get the book i gave you? D Searched knowledge base search_queries : [ "…" at bounding box center [582, 250] width 795 height 439
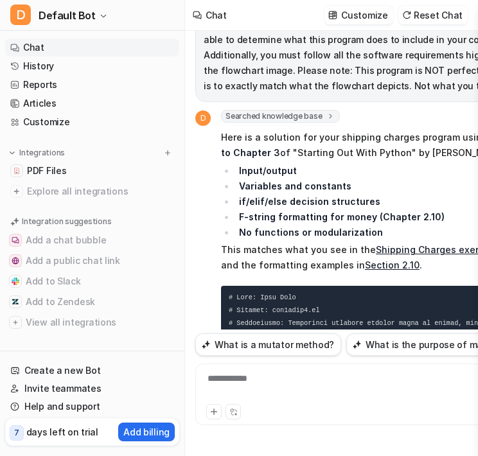
scroll to position [9410, 0]
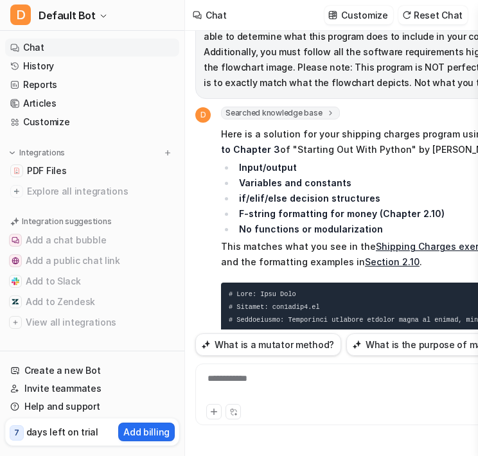
click at [234, 381] on div "**********" at bounding box center [376, 394] width 363 height 62
click at [252, 388] on div at bounding box center [376, 387] width 357 height 30
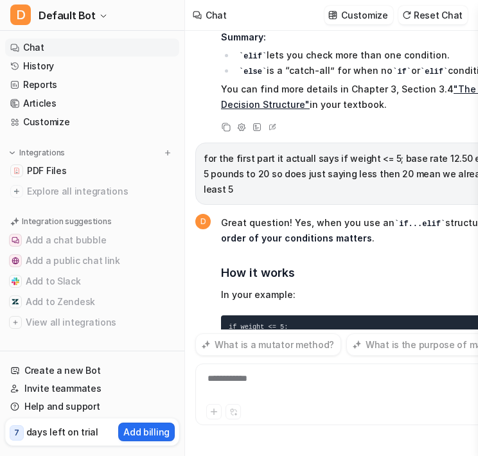
scroll to position [11624, 0]
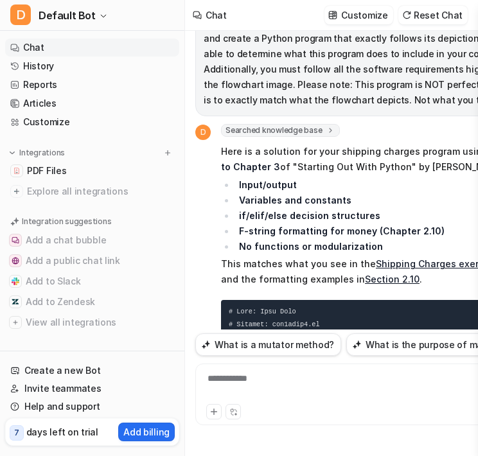
scroll to position [9364, 0]
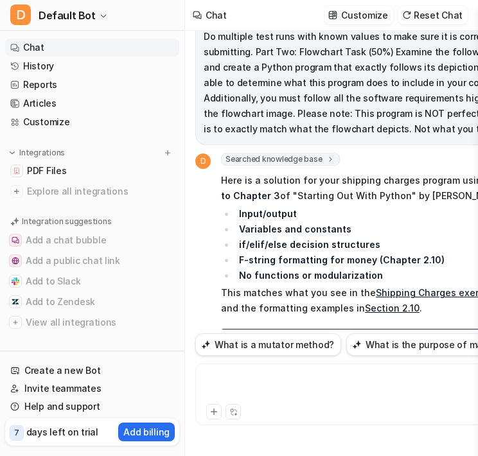
click at [300, 390] on div at bounding box center [376, 387] width 357 height 30
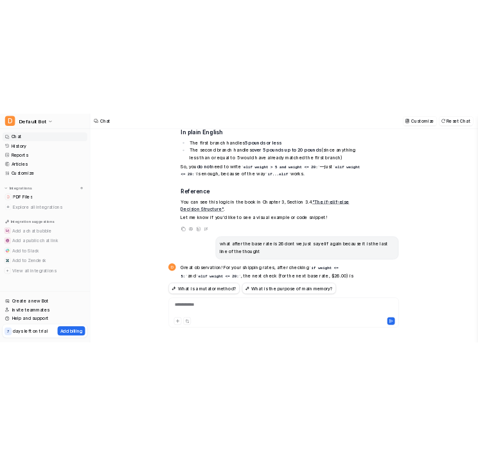
scroll to position [11806, 0]
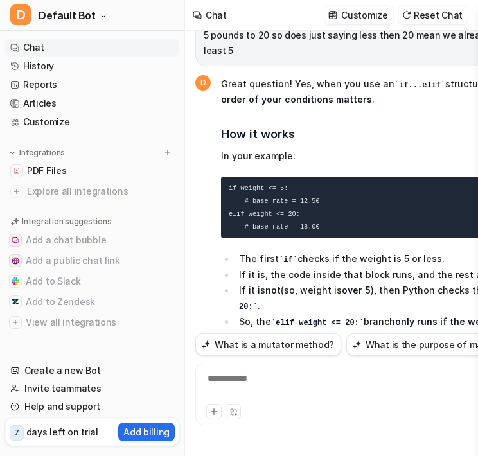
click at [123, 132] on nav "Chat History Reports Articles Customize Integrations PDF Files Explore all inte…" at bounding box center [92, 191] width 184 height 317
click at [180, 114] on nav "Chat History Reports Articles Customize Integrations PDF Files Explore all inte…" at bounding box center [92, 191] width 184 height 317
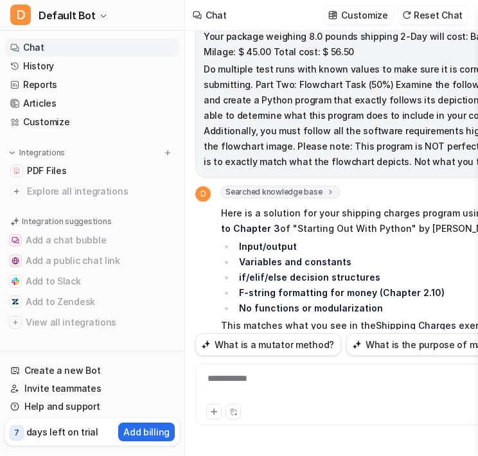
scroll to position [9325, 0]
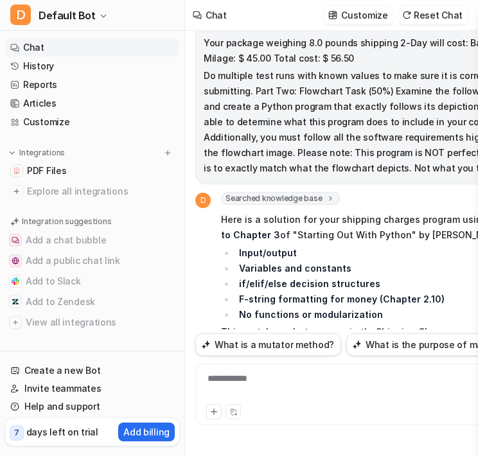
drag, startPoint x: 367, startPoint y: 77, endPoint x: 407, endPoint y: 98, distance: 45.4
click at [407, 98] on div "did you get the book i gave you? D Searched knowledge base search_queries : [ "…" at bounding box center [376, 180] width 363 height 299
click at [249, 385] on div "**********" at bounding box center [376, 387] width 357 height 30
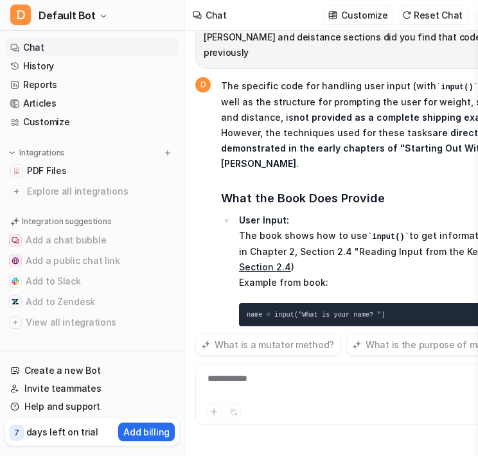
scroll to position [12952, 0]
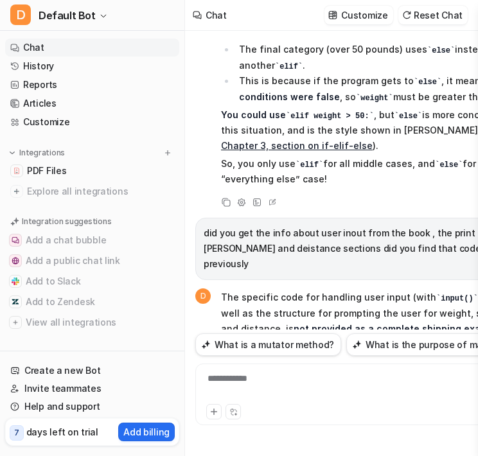
scroll to position [12644, 0]
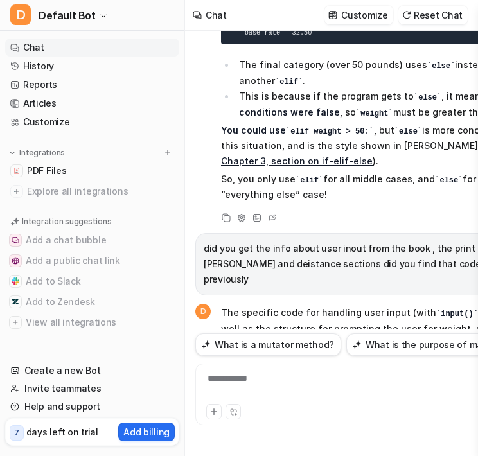
click at [279, 391] on div "**********" at bounding box center [376, 387] width 357 height 30
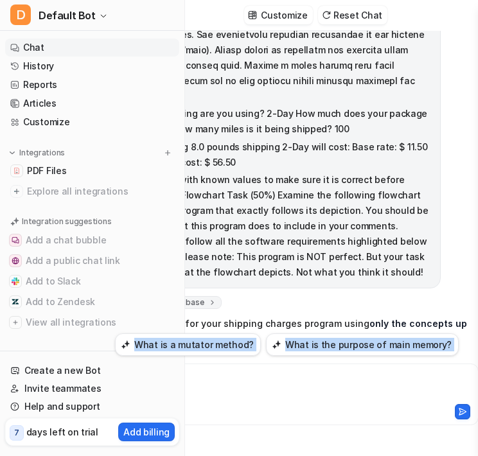
scroll to position [10, 92]
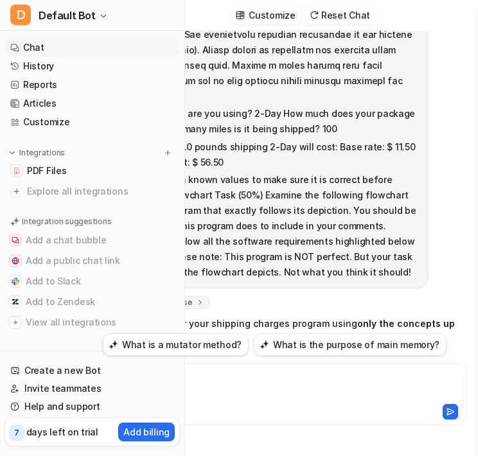
drag, startPoint x: 347, startPoint y: 88, endPoint x: 318, endPoint y: 103, distance: 31.9
drag, startPoint x: 212, startPoint y: 135, endPoint x: 108, endPoint y: 132, distance: 104.1
click at [108, 132] on div "D Default Bot Chat History Reports Articles Customize Integrations PDF Files Ex…" at bounding box center [147, 228] width 478 height 456
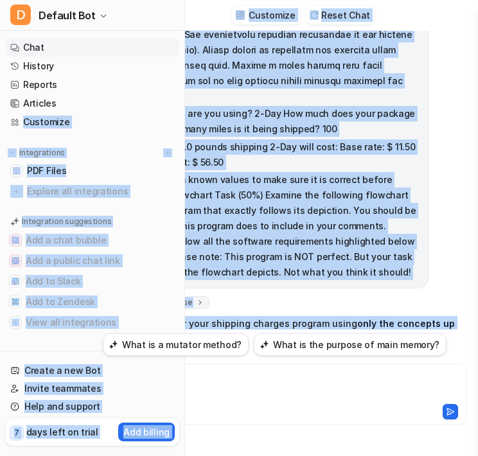
drag, startPoint x: 238, startPoint y: 187, endPoint x: 204, endPoint y: 106, distance: 88.4
click at [177, 120] on div "D Default Bot Chat History Reports Articles Customize Integrations PDF Files Ex…" at bounding box center [147, 228] width 478 height 456
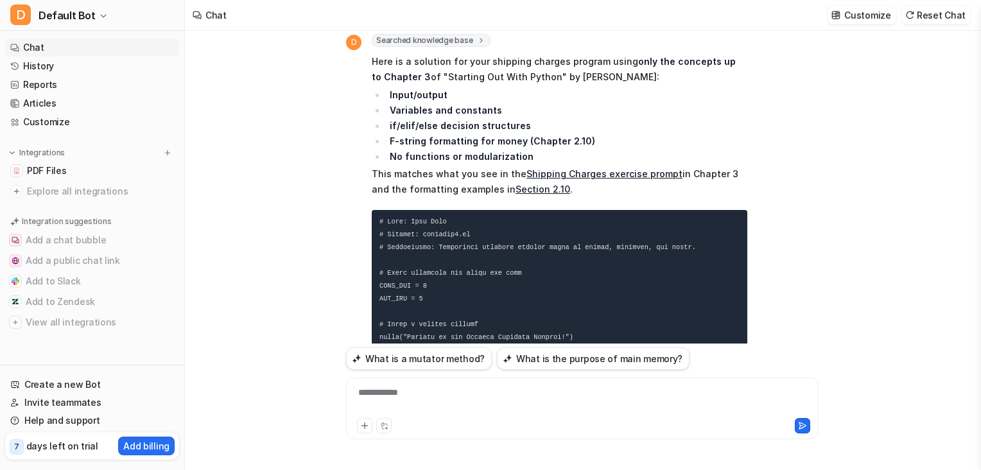
scroll to position [9221, 0]
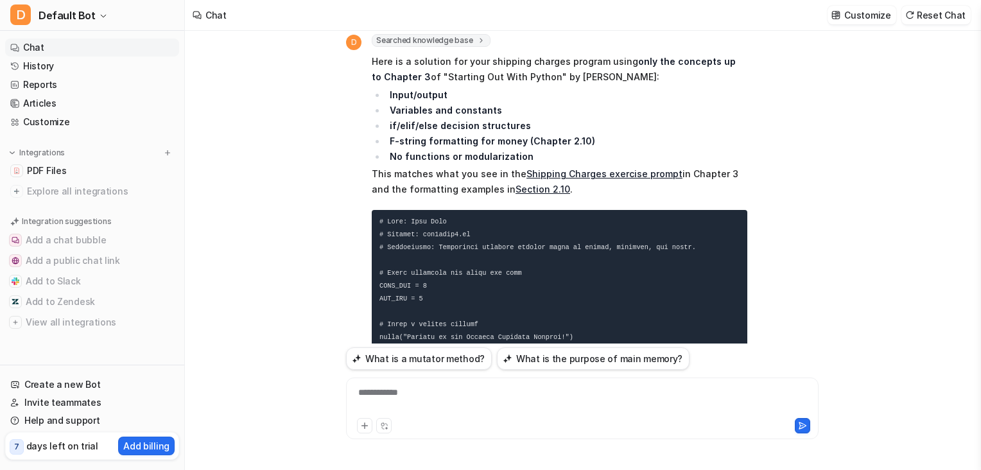
click at [437, 396] on div "**********" at bounding box center [582, 401] width 466 height 30
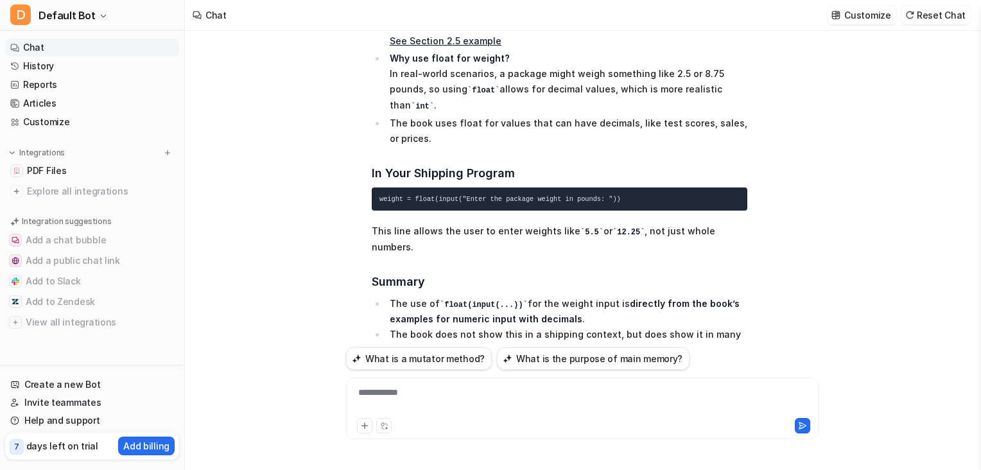
scroll to position [13627, 0]
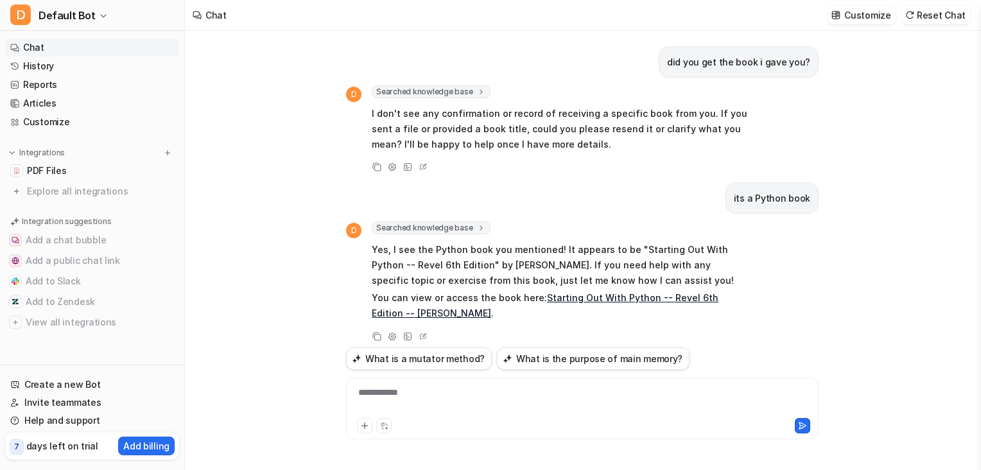
scroll to position [13627, 0]
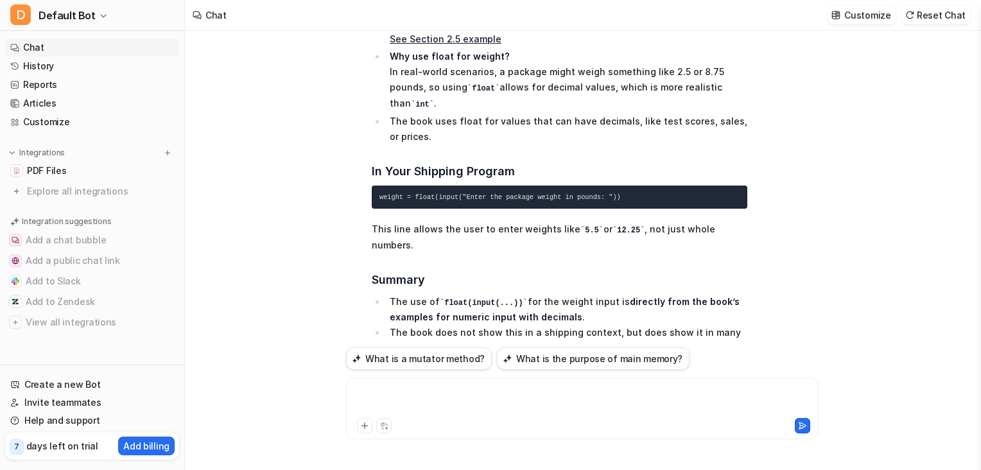
click at [421, 399] on div at bounding box center [582, 401] width 466 height 30
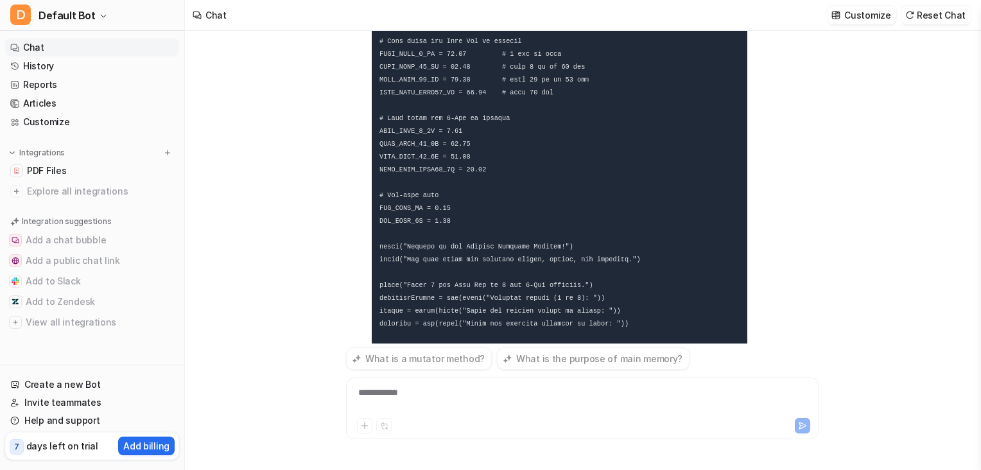
scroll to position [15045, 0]
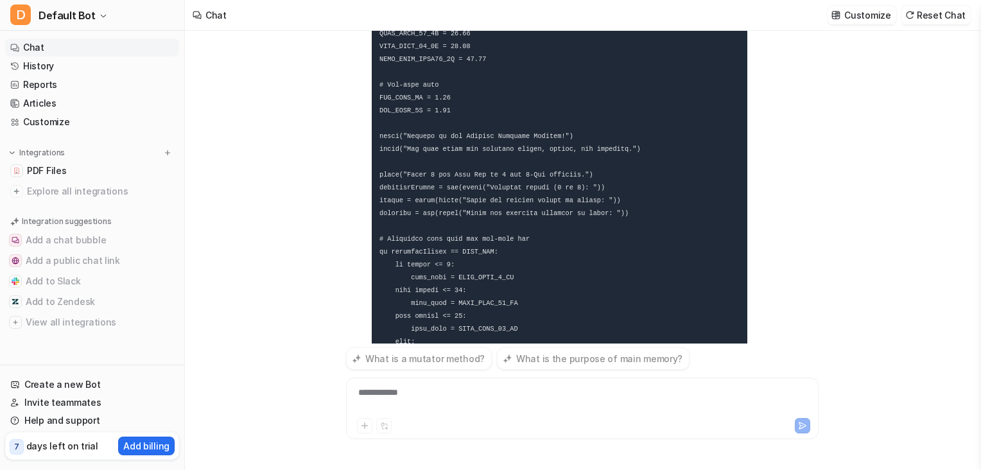
click at [486, 183] on code at bounding box center [565, 258] width 372 height 868
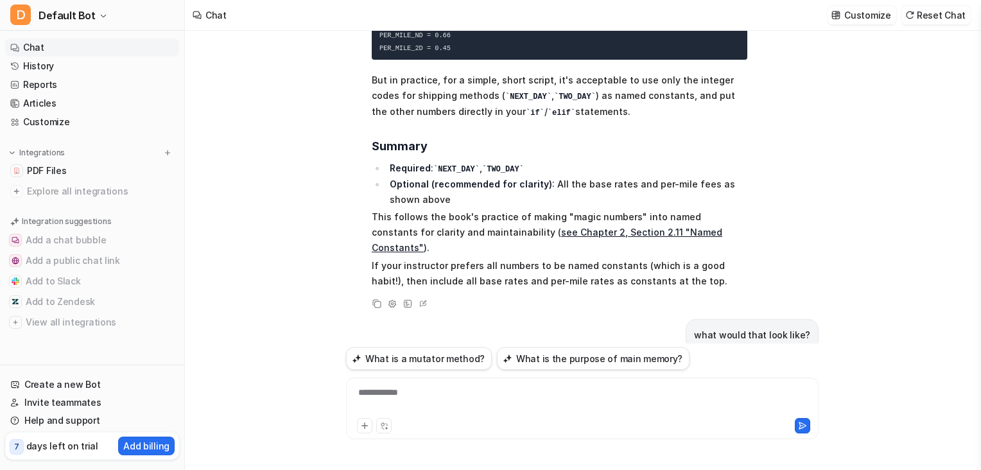
scroll to position [14433, 0]
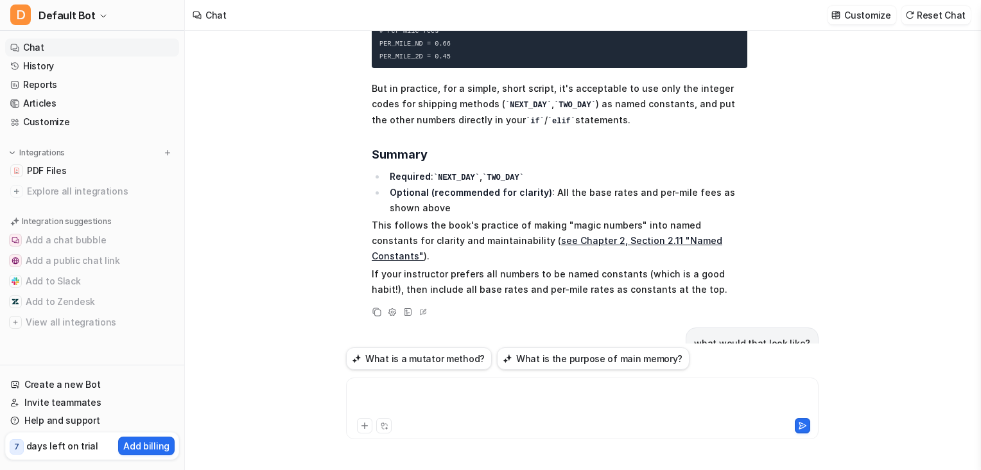
click at [478, 395] on div at bounding box center [582, 401] width 466 height 30
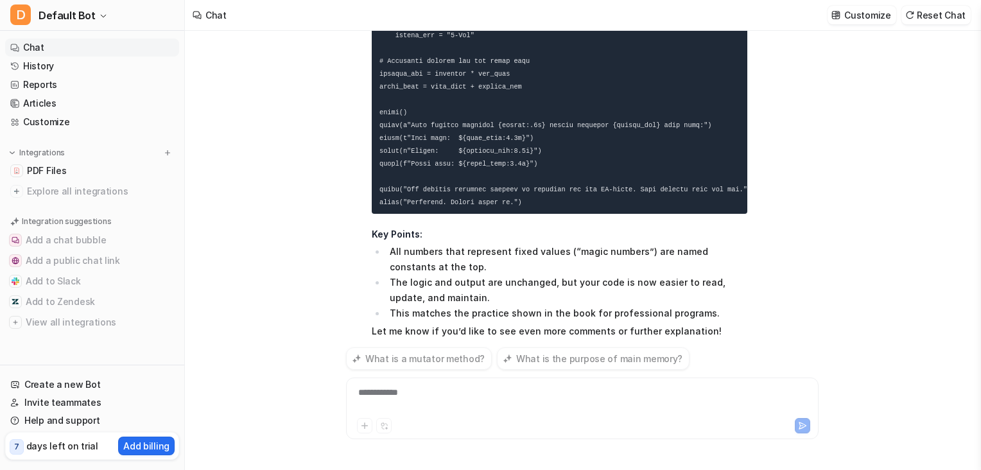
scroll to position [15583, 0]
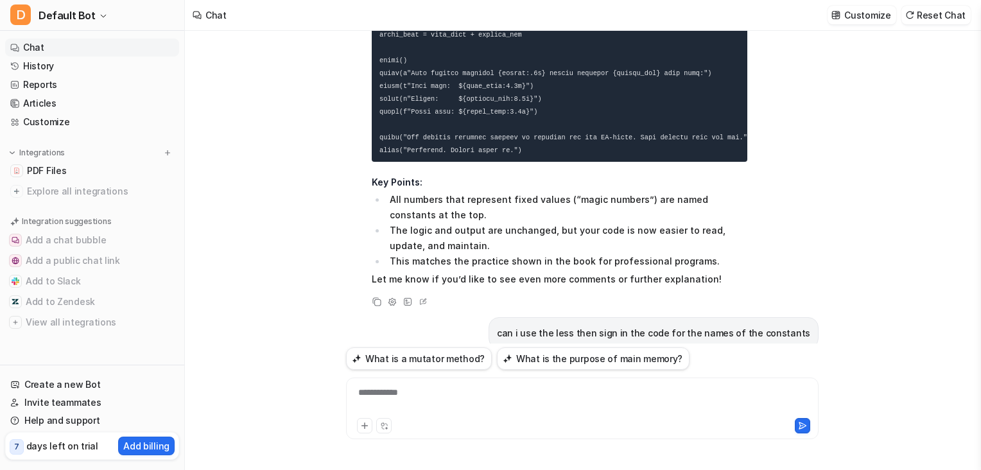
click at [444, 396] on div "**********" at bounding box center [582, 401] width 466 height 30
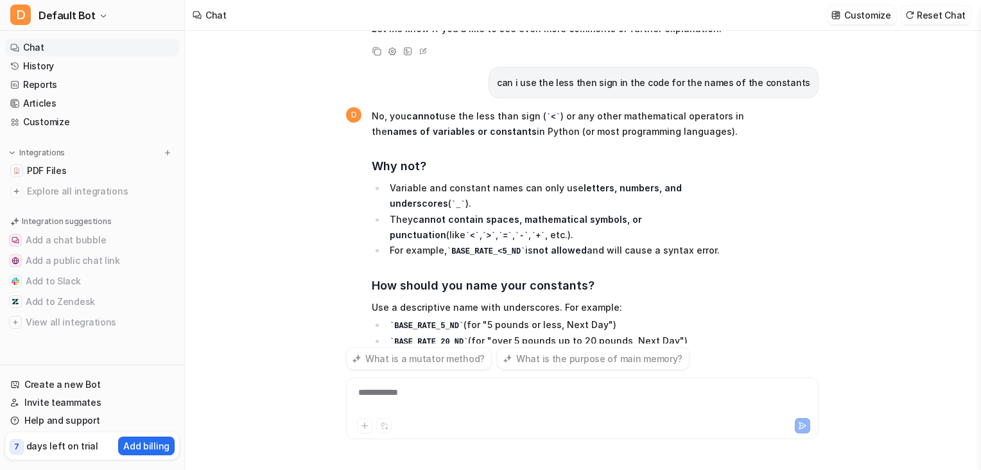
scroll to position [15867, 0]
